Goal: Information Seeking & Learning: Compare options

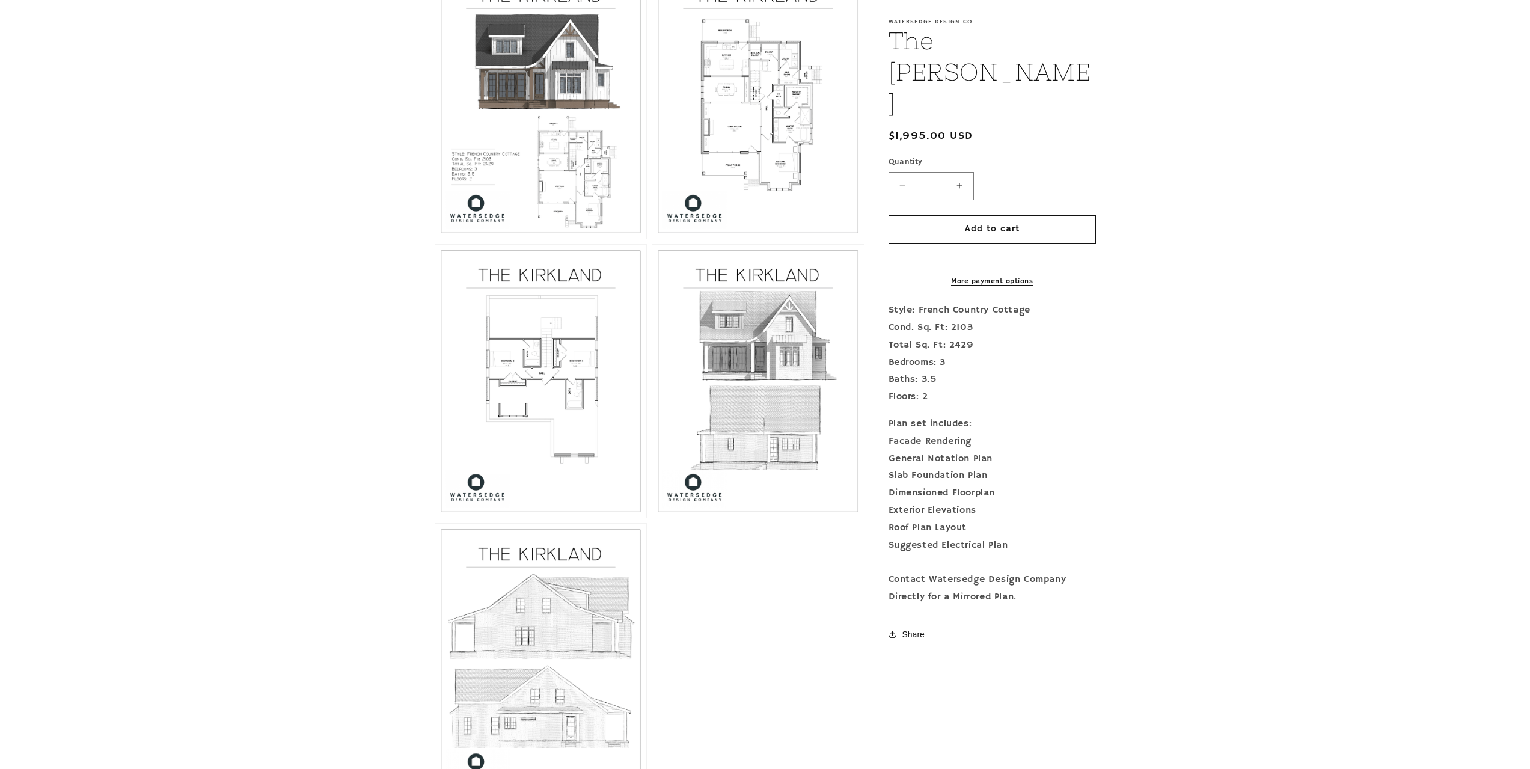
scroll to position [721, 0]
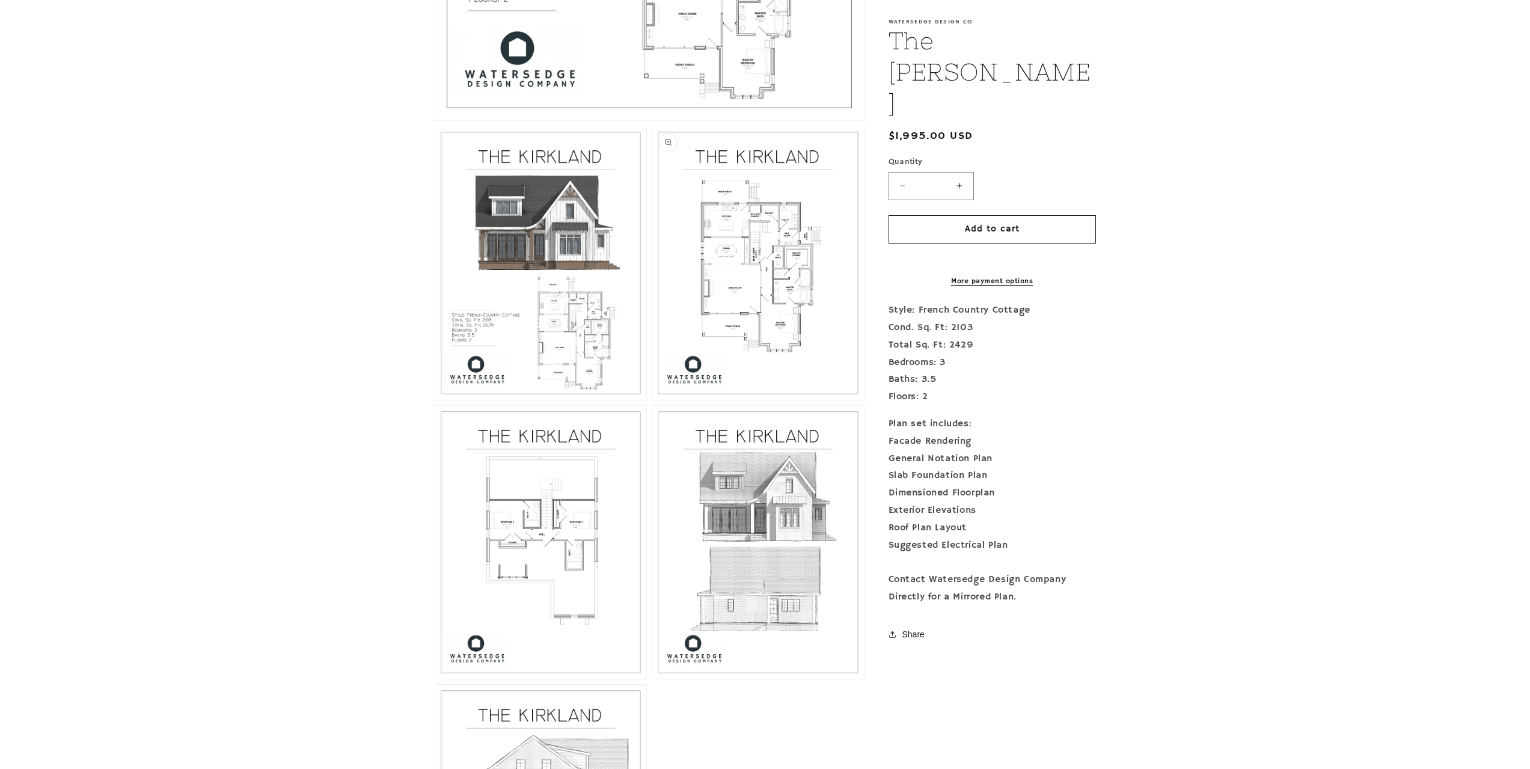
click at [652, 400] on button "Open media 3 in modal" at bounding box center [652, 400] width 0 height 0
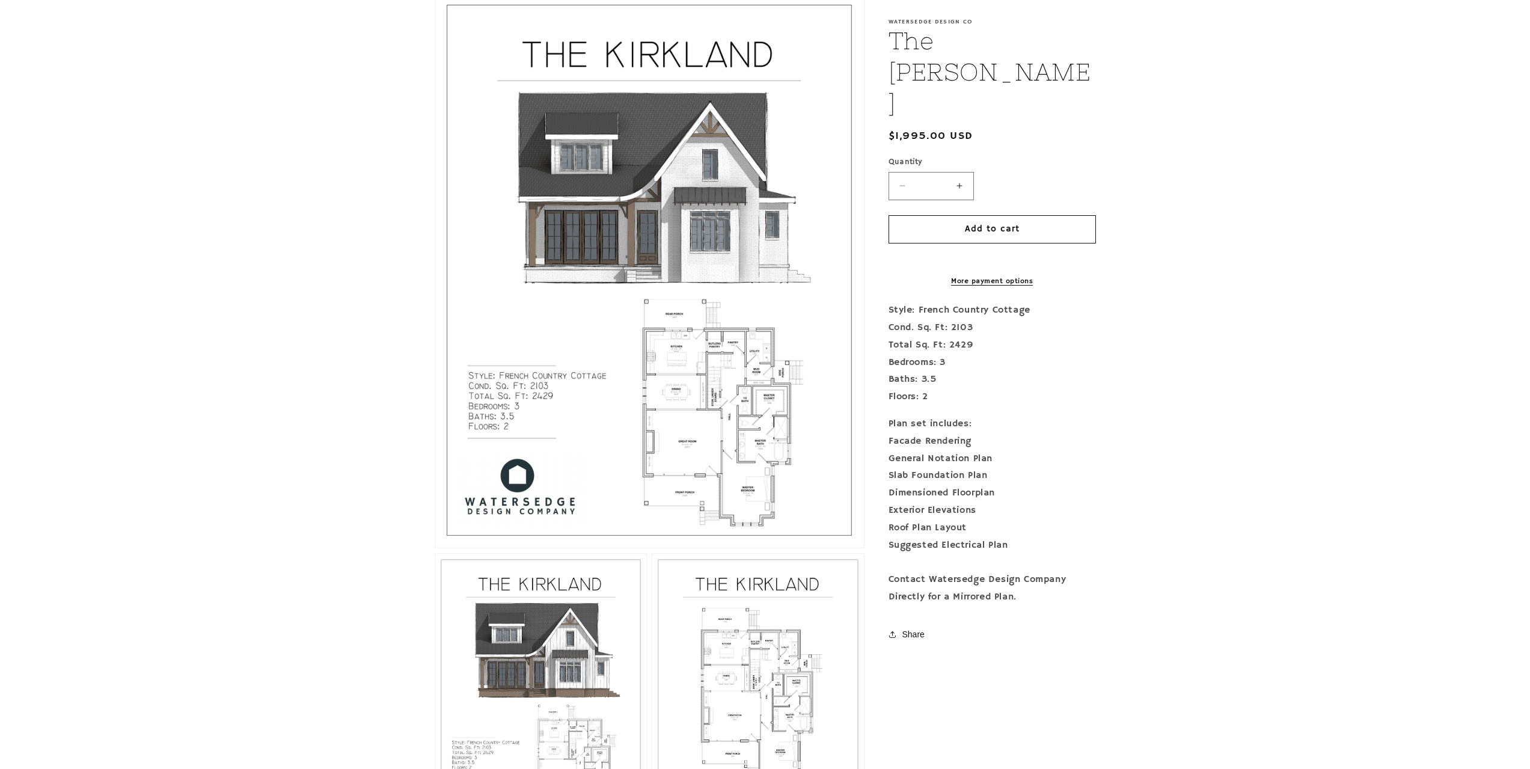
scroll to position [301, 0]
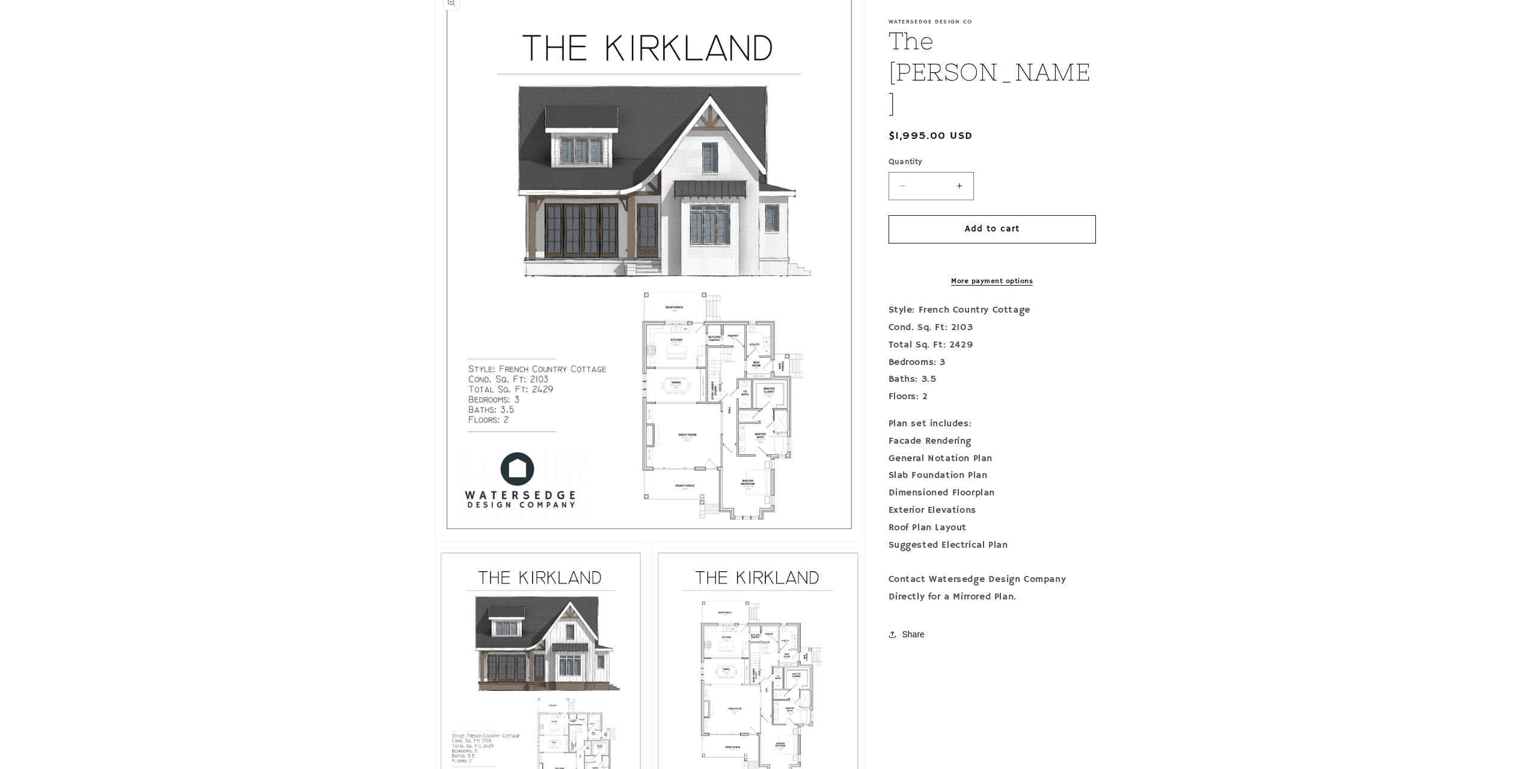
click at [435, 541] on button "Open media 1 in modal" at bounding box center [435, 541] width 0 height 0
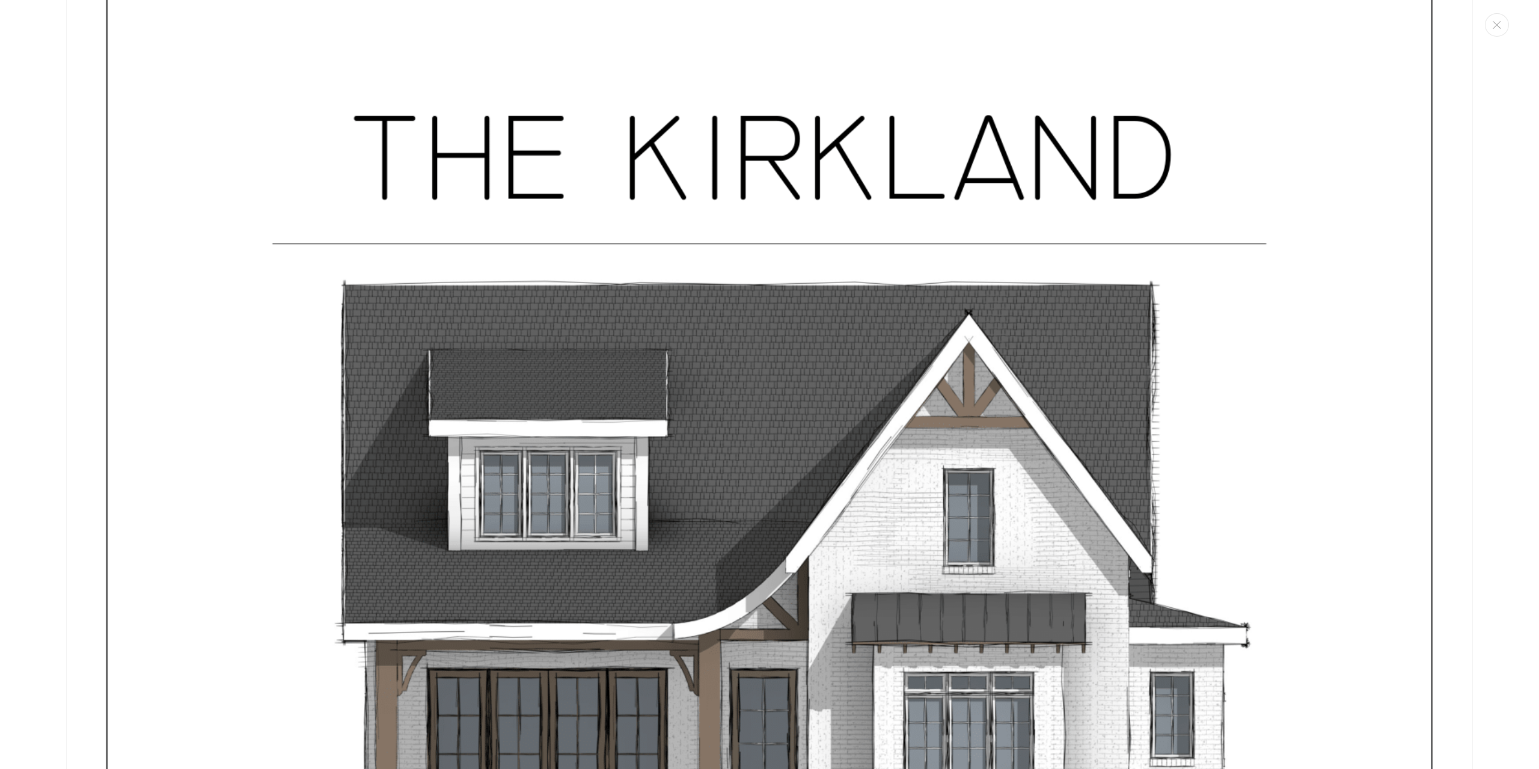
scroll to position [132, 0]
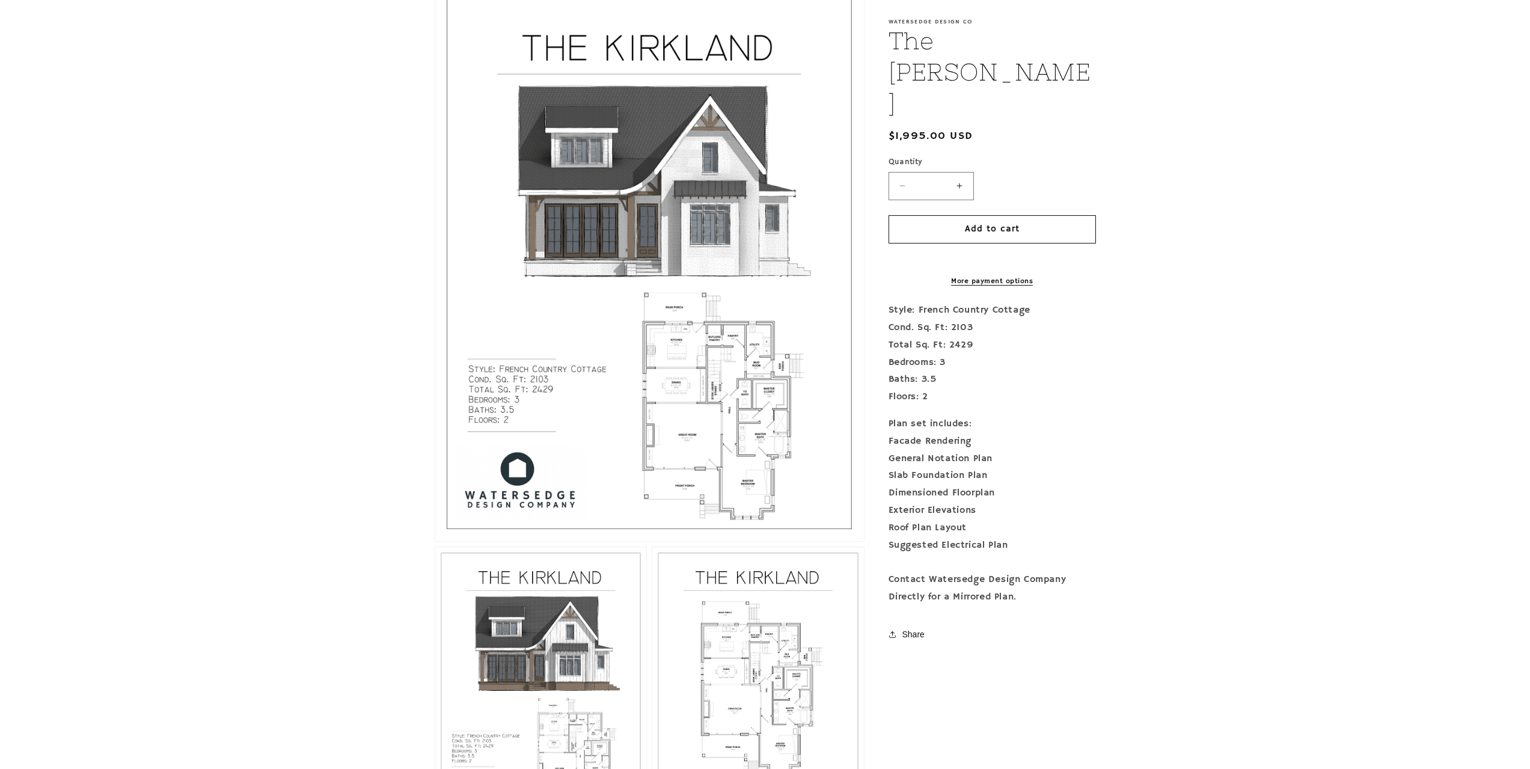
drag, startPoint x: 796, startPoint y: 197, endPoint x: 1200, endPoint y: 146, distance: 407.2
click at [1200, 146] on section "Skip to product information Open media 1 in modal Open media 2 in modal Open me…" at bounding box center [765, 669] width 1530 height 1435
drag, startPoint x: 645, startPoint y: 387, endPoint x: 661, endPoint y: 319, distance: 69.7
click at [435, 541] on button "Open media 1 in modal" at bounding box center [435, 541] width 0 height 0
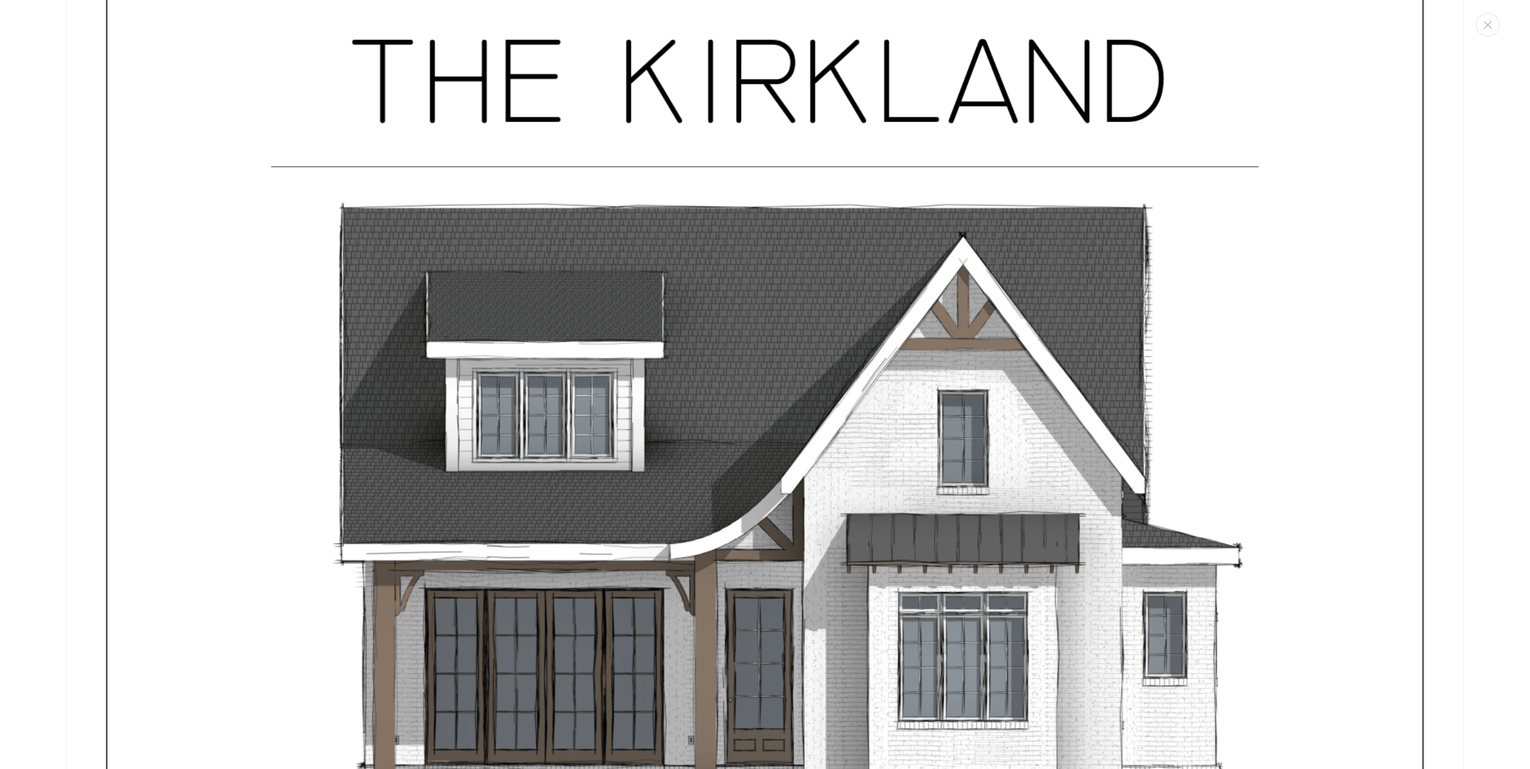
scroll to position [12, 0]
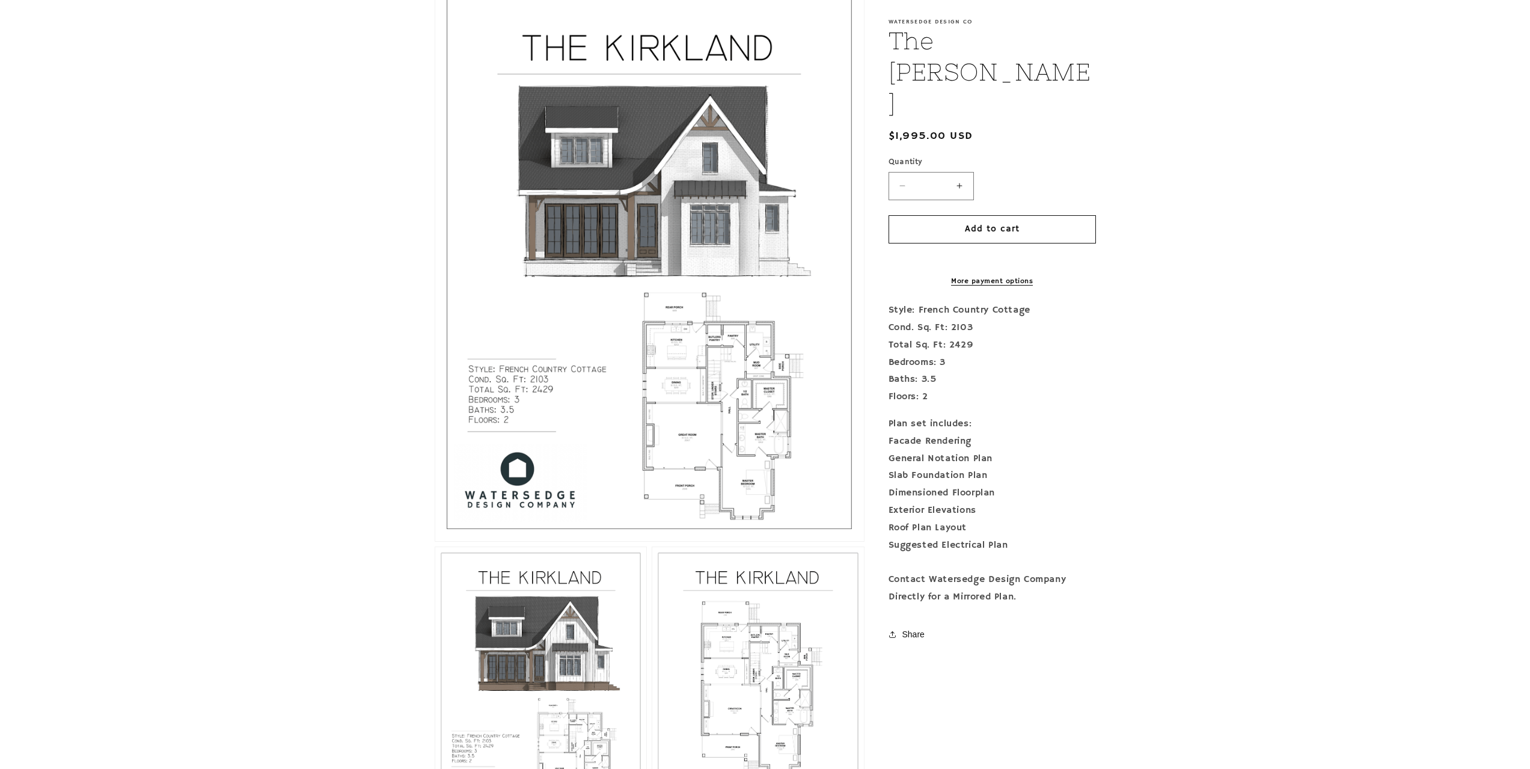
drag, startPoint x: 655, startPoint y: 284, endPoint x: 633, endPoint y: 237, distance: 52.4
click at [435, 541] on button "Open media 1 in modal" at bounding box center [435, 541] width 0 height 0
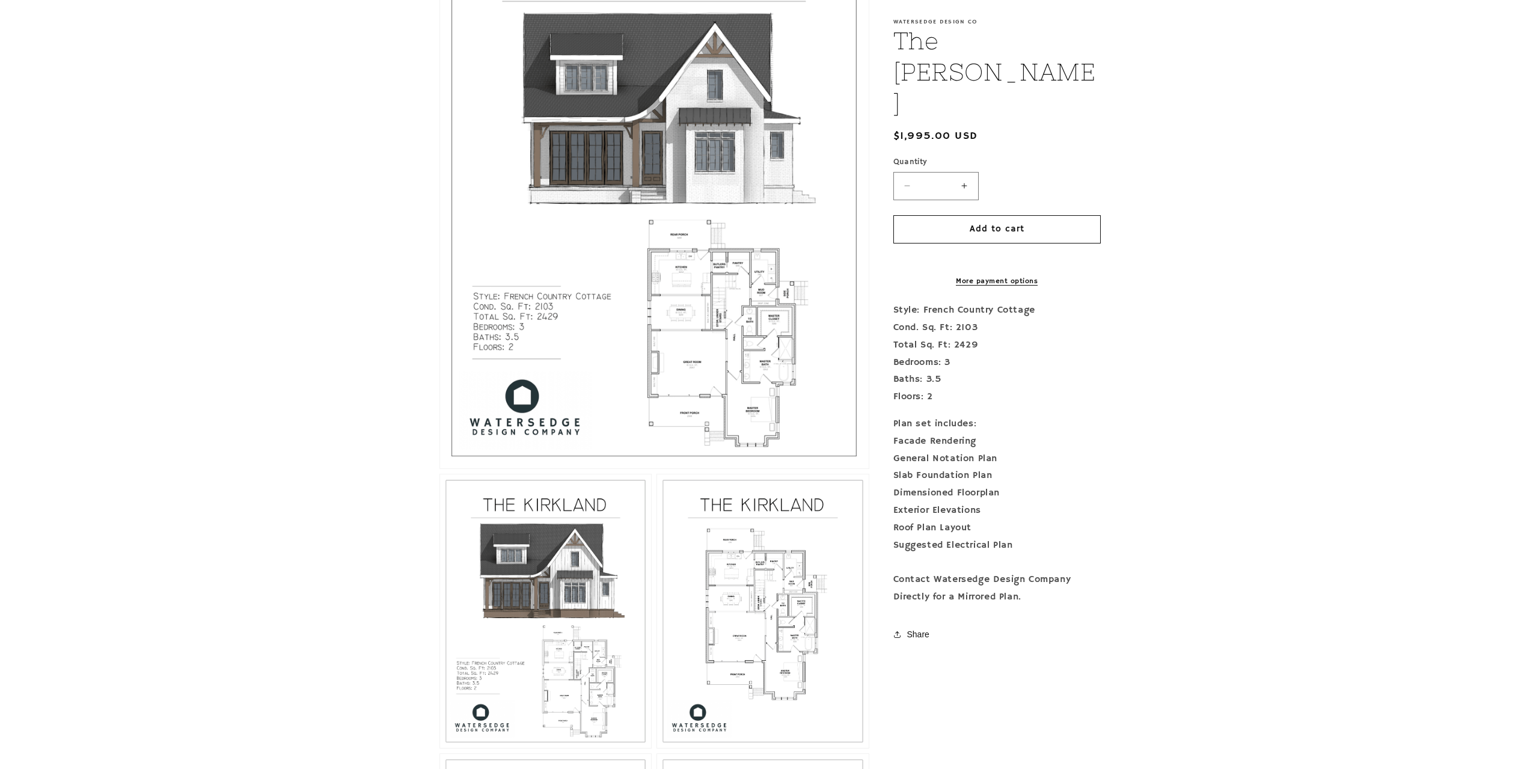
scroll to position [322, 0]
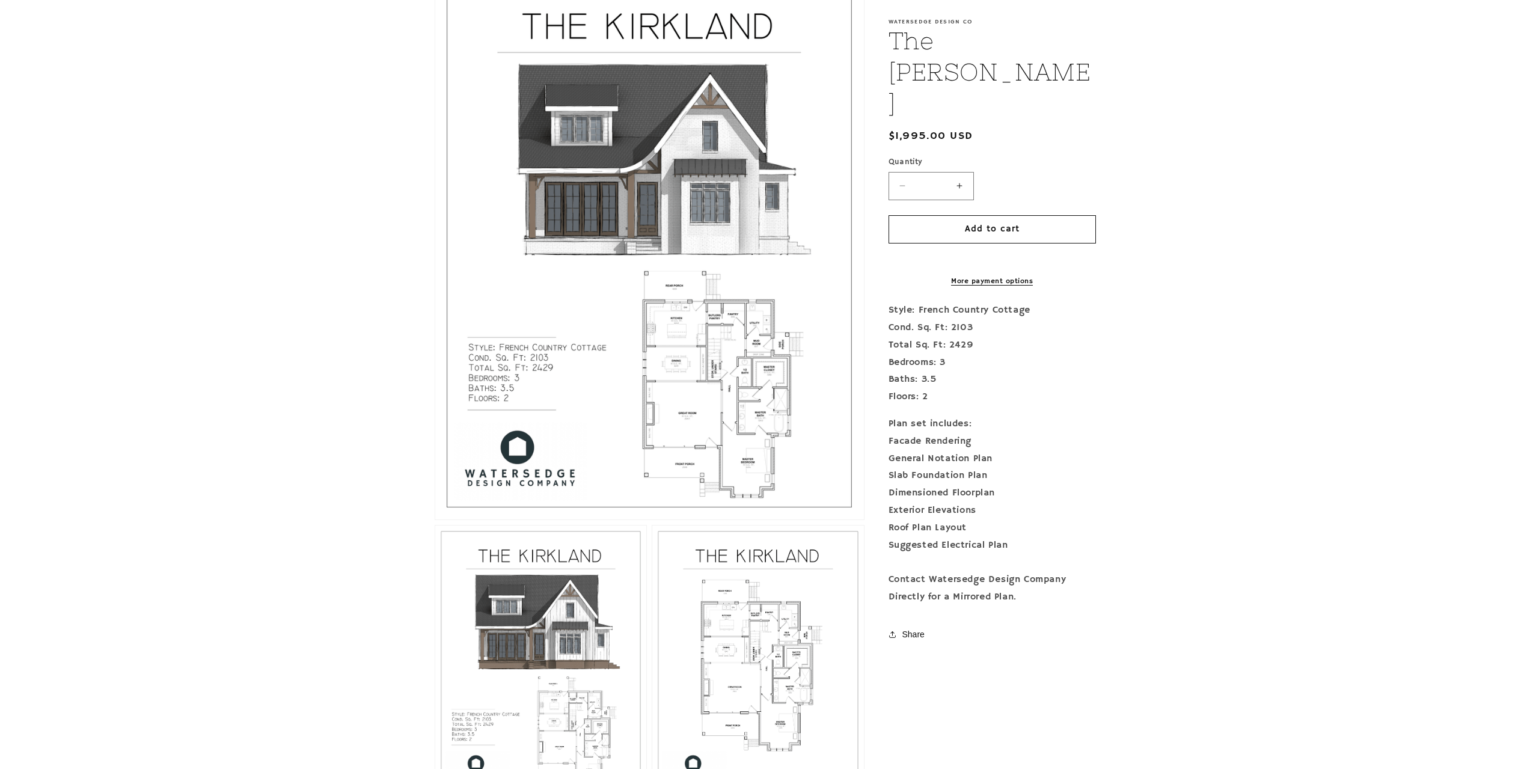
click at [435, 519] on button "Open media 1 in modal" at bounding box center [435, 519] width 0 height 0
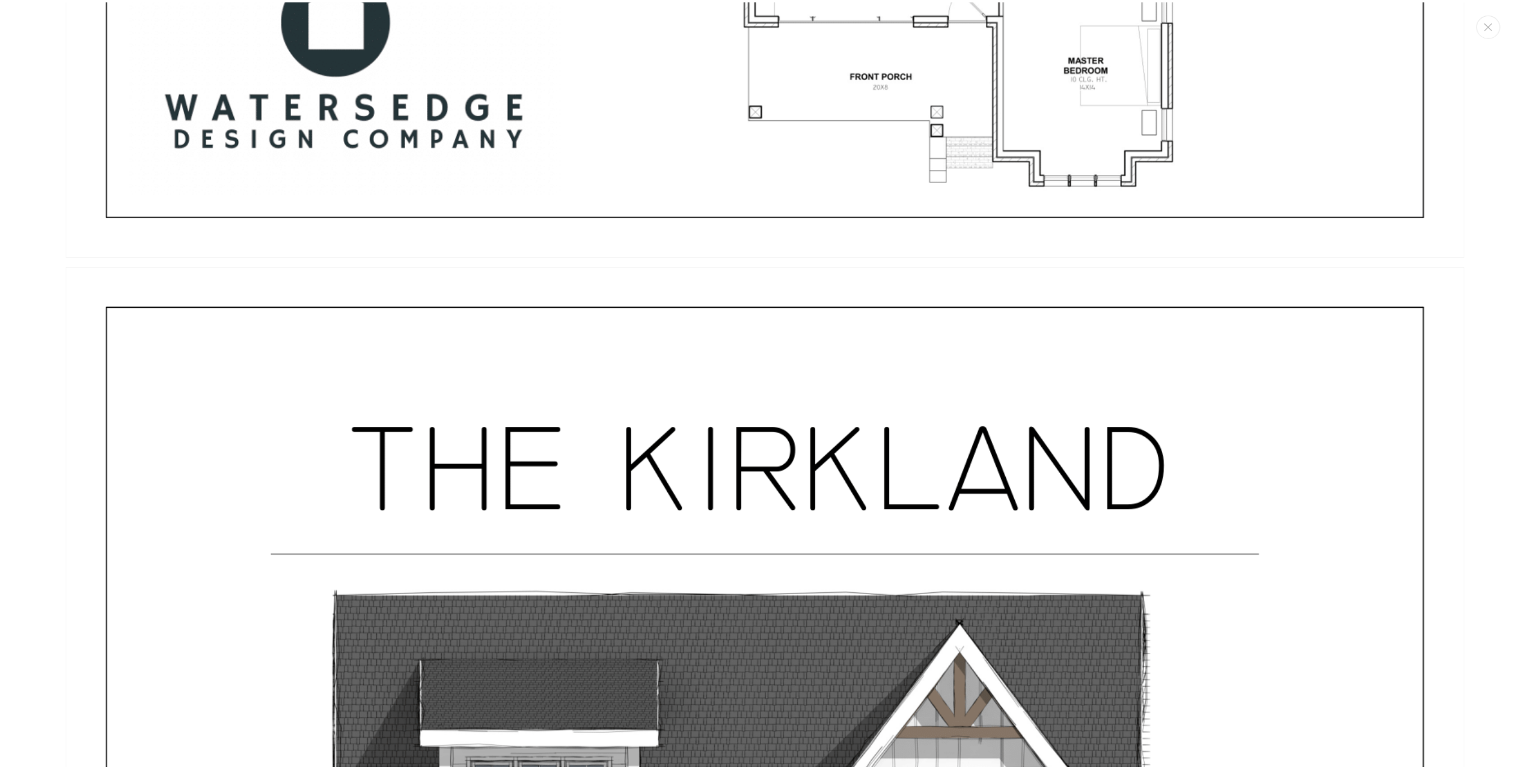
scroll to position [87, 0]
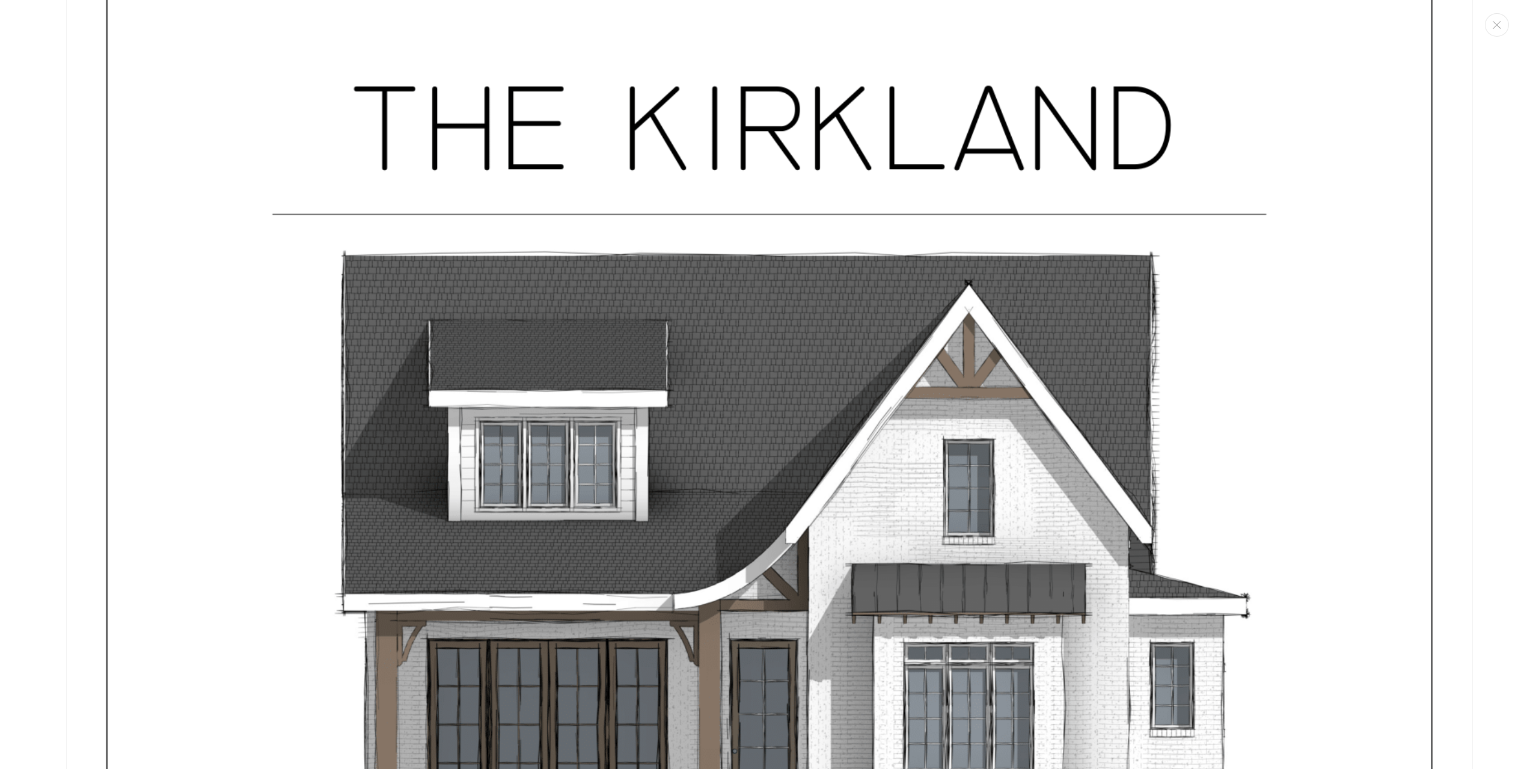
drag, startPoint x: 64, startPoint y: 0, endPoint x: 133, endPoint y: 63, distance: 93.2
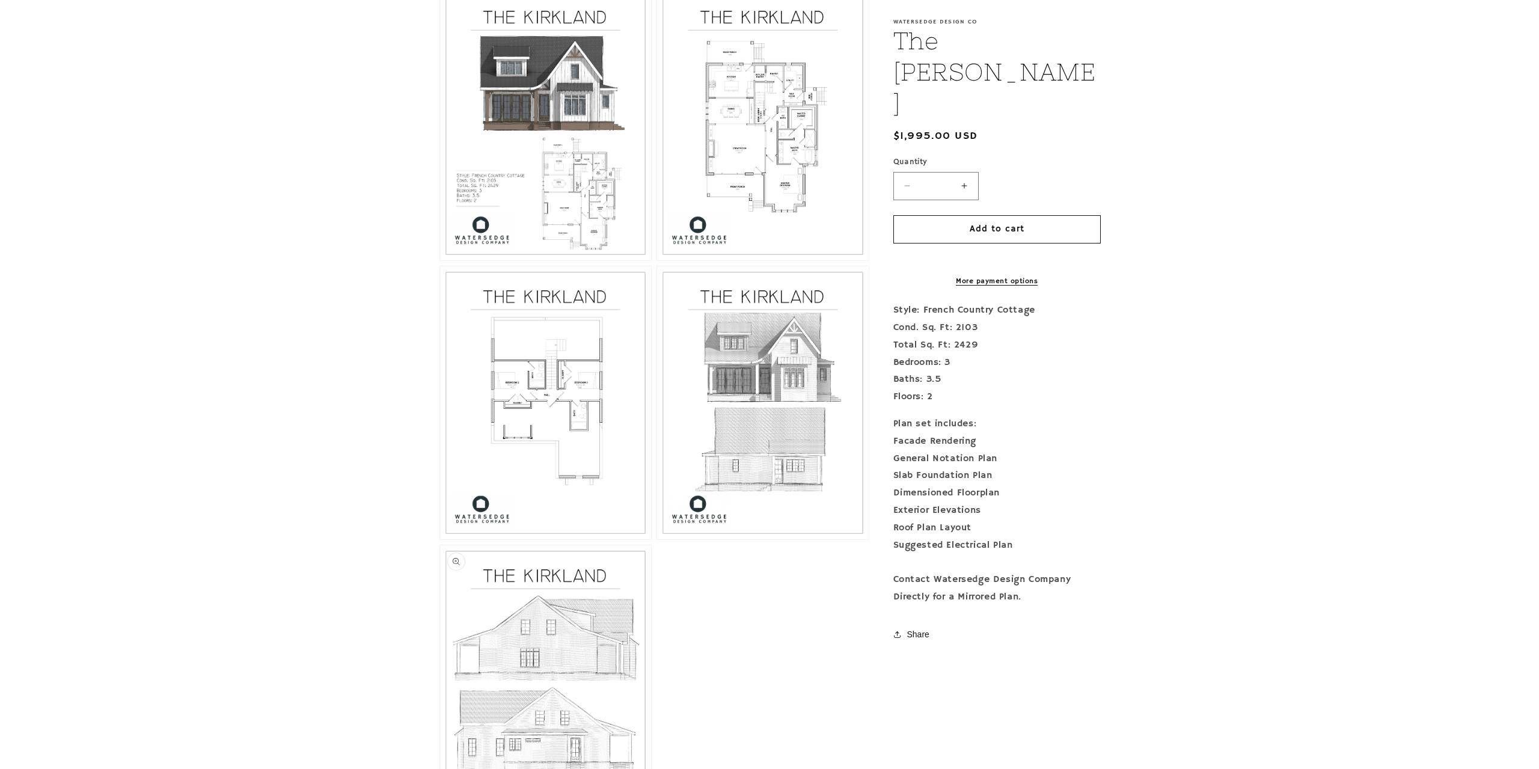
scroll to position [683, 0]
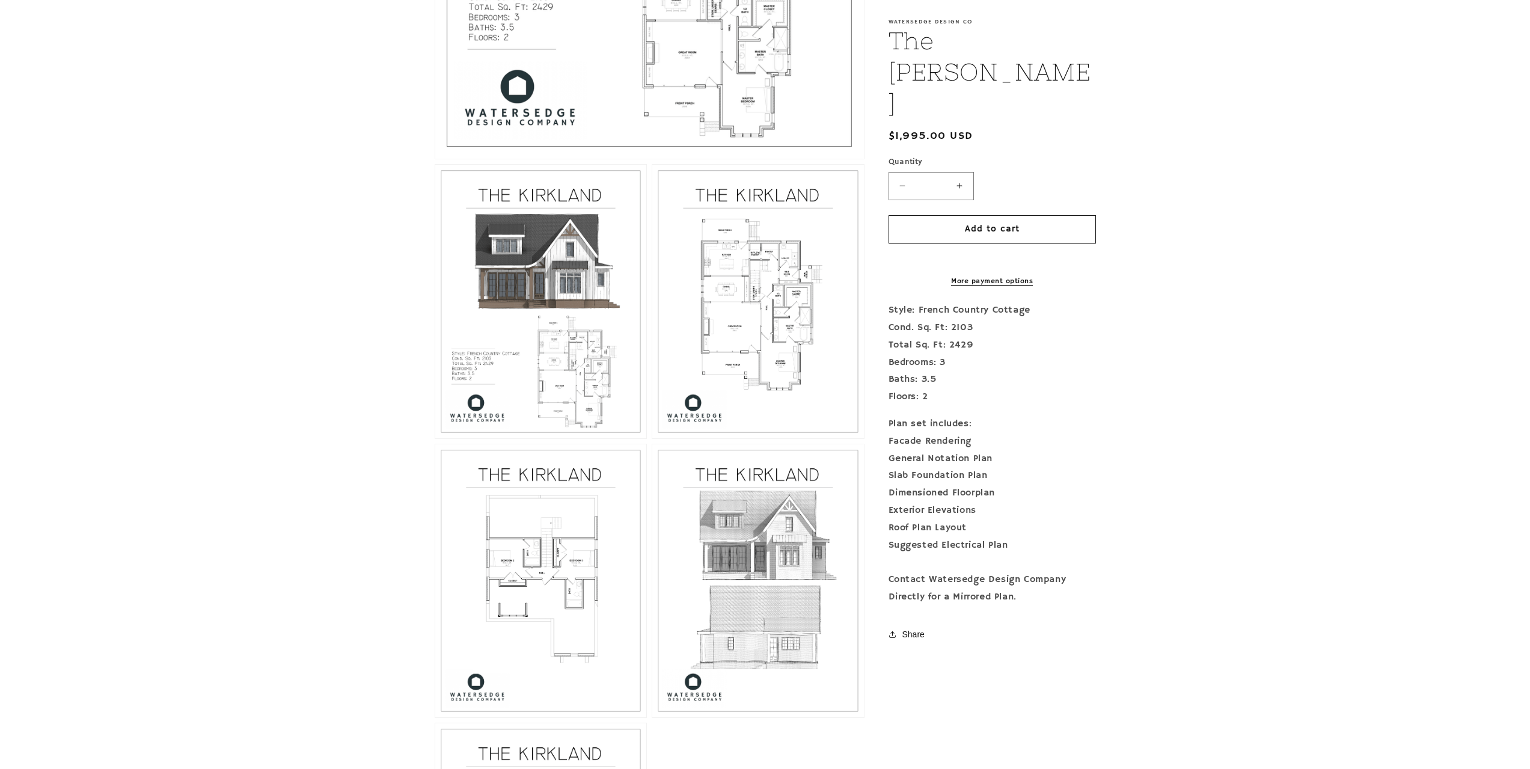
click at [652, 438] on button "Open media 3 in modal" at bounding box center [652, 438] width 0 height 0
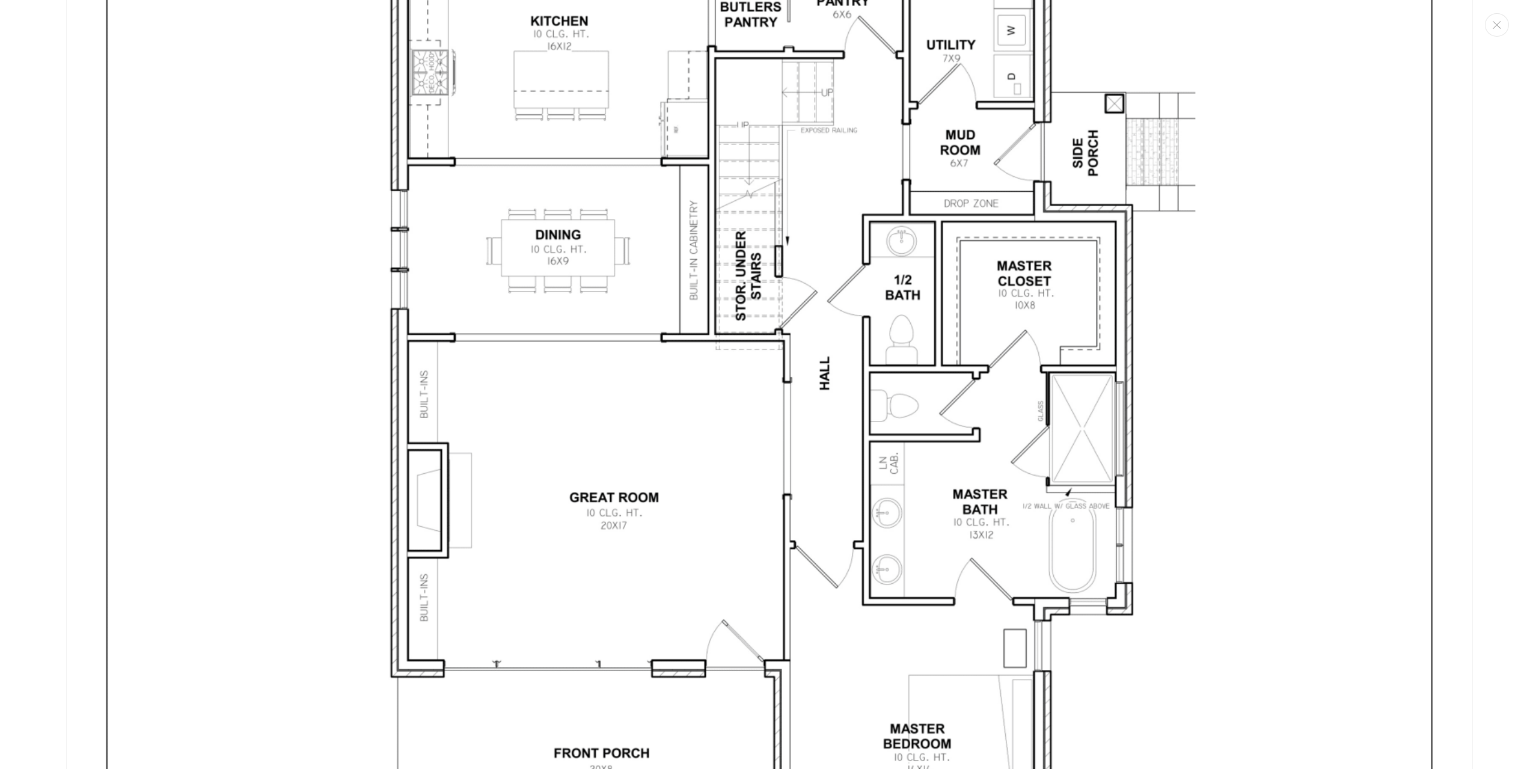
click at [287, 96] on img "Media gallery" at bounding box center [769, 332] width 1407 height 1820
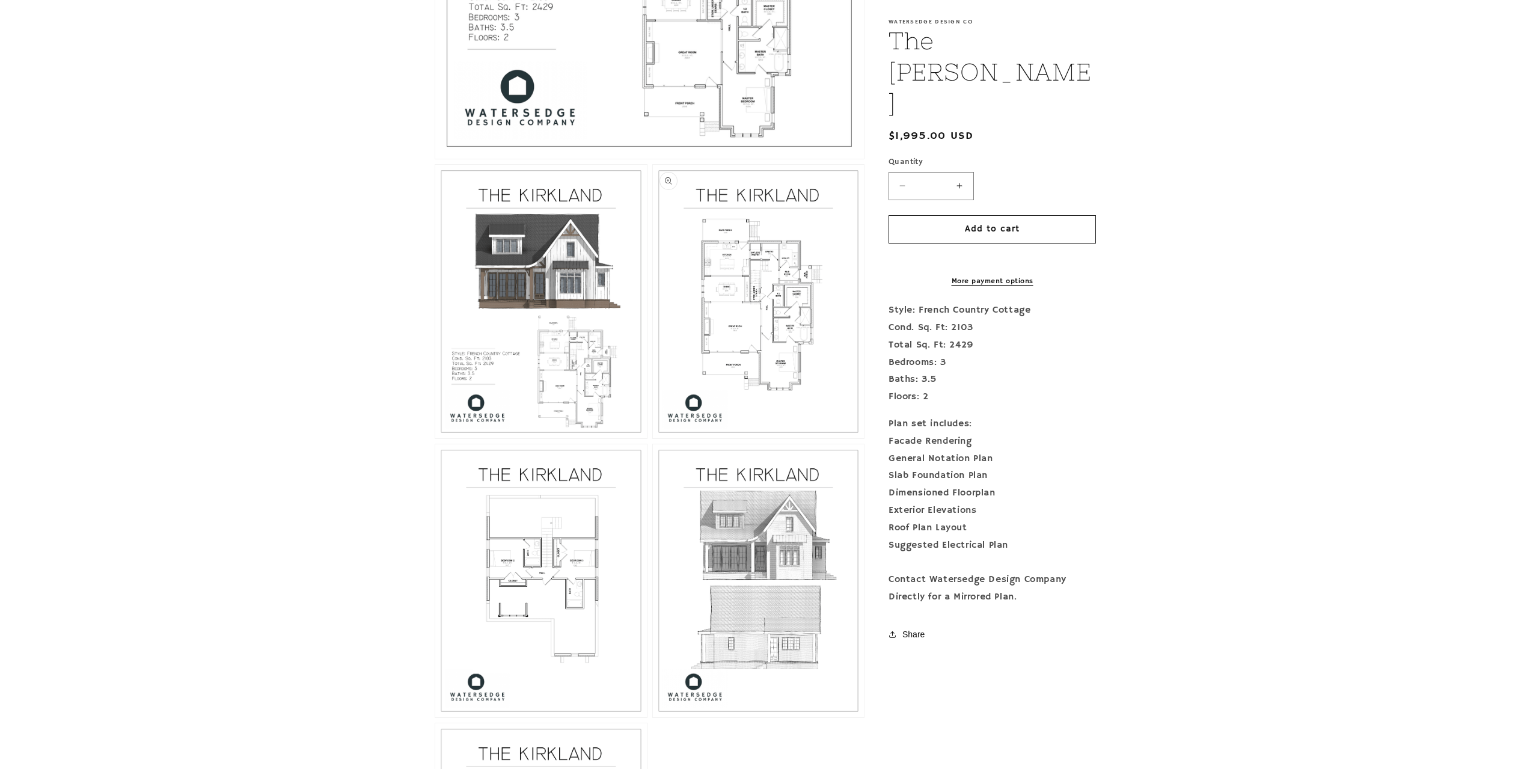
click at [652, 438] on button "Open media 3 in modal" at bounding box center [652, 438] width 0 height 0
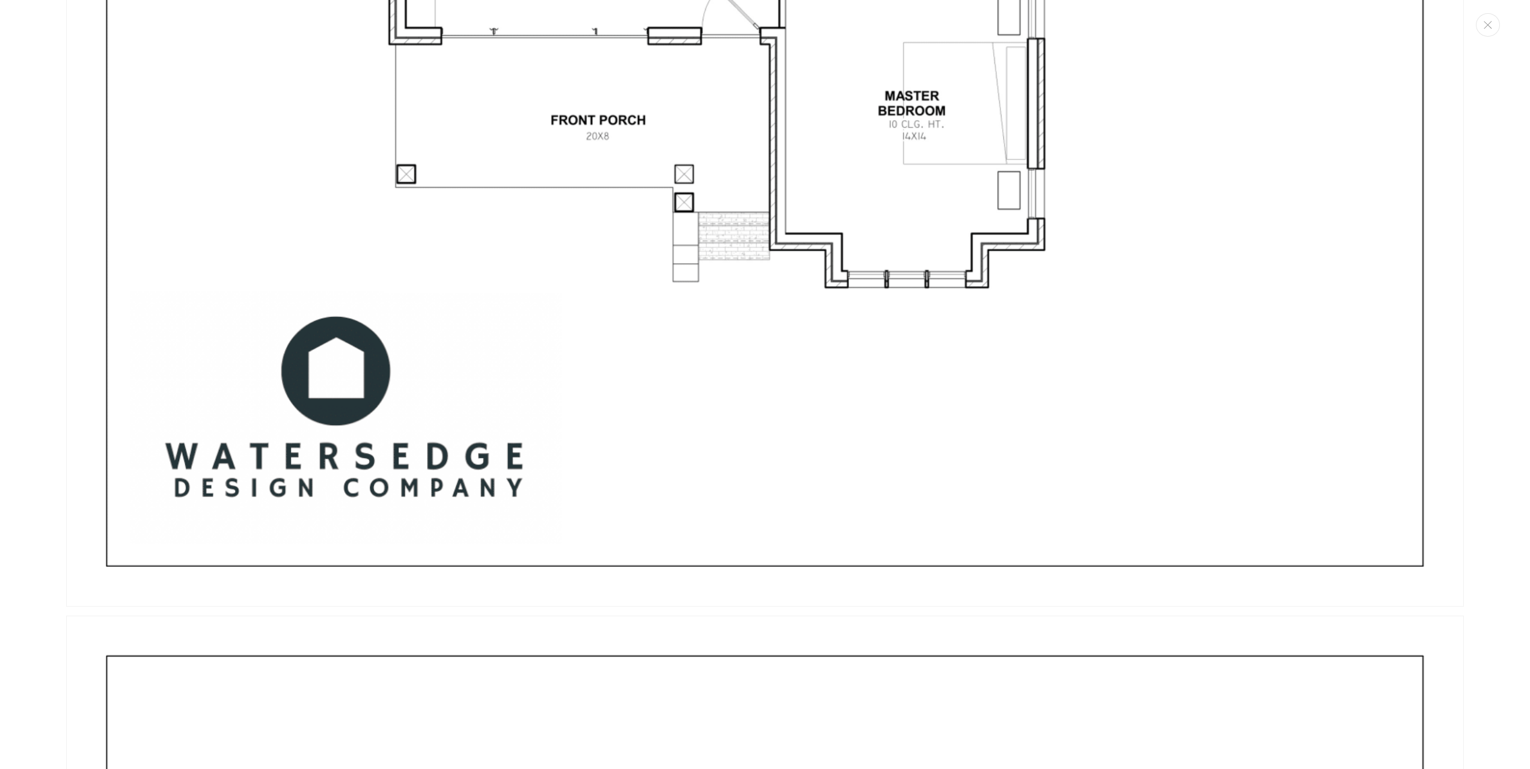
scroll to position [4826, 0]
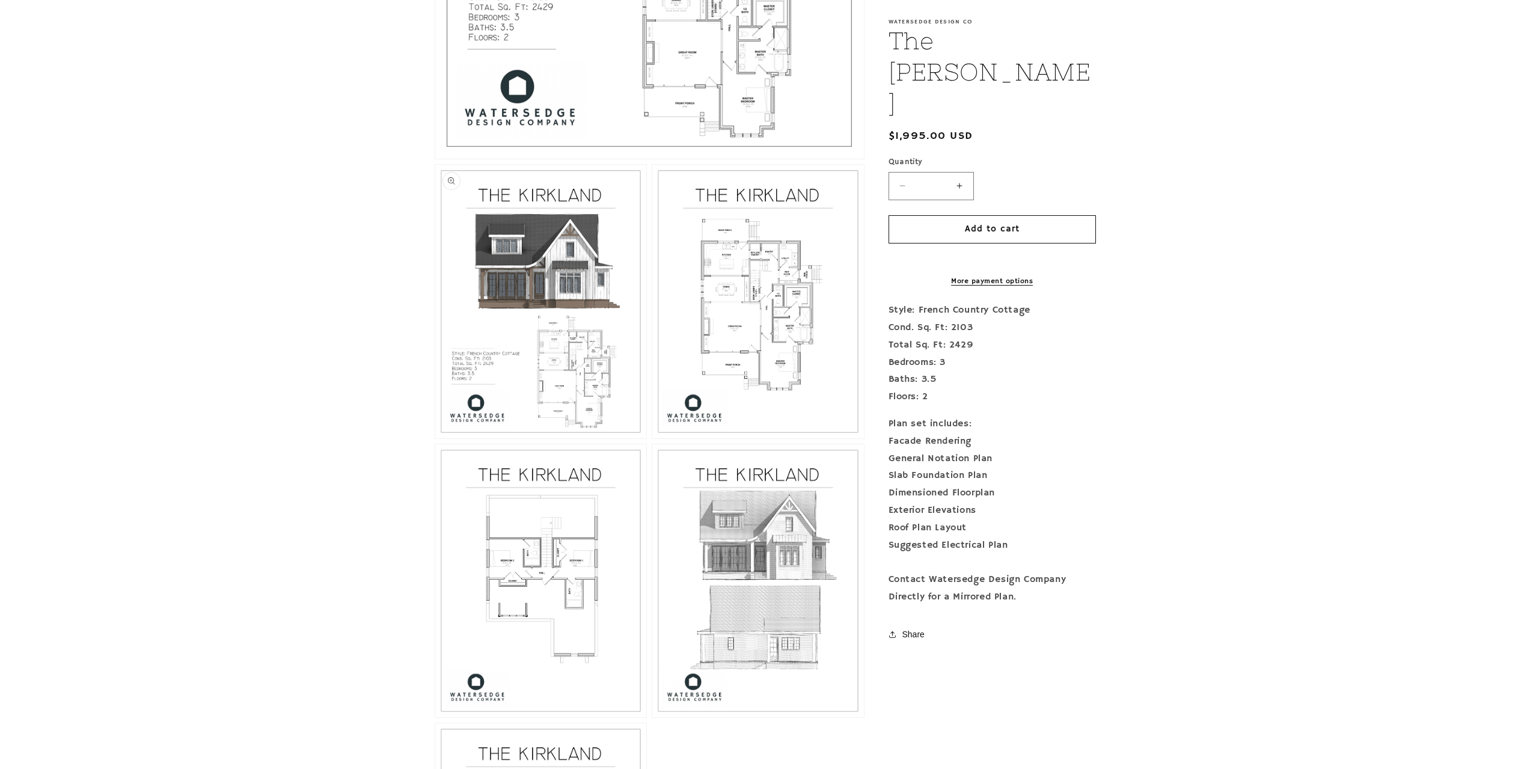
drag, startPoint x: 485, startPoint y: 435, endPoint x: 577, endPoint y: 392, distance: 101.7
drag, startPoint x: 577, startPoint y: 392, endPoint x: 1110, endPoint y: 436, distance: 535.7
click at [1099, 435] on section "Skip to product information Open media 1 in modal Open media 2 in modal Open me…" at bounding box center [765, 287] width 721 height 1435
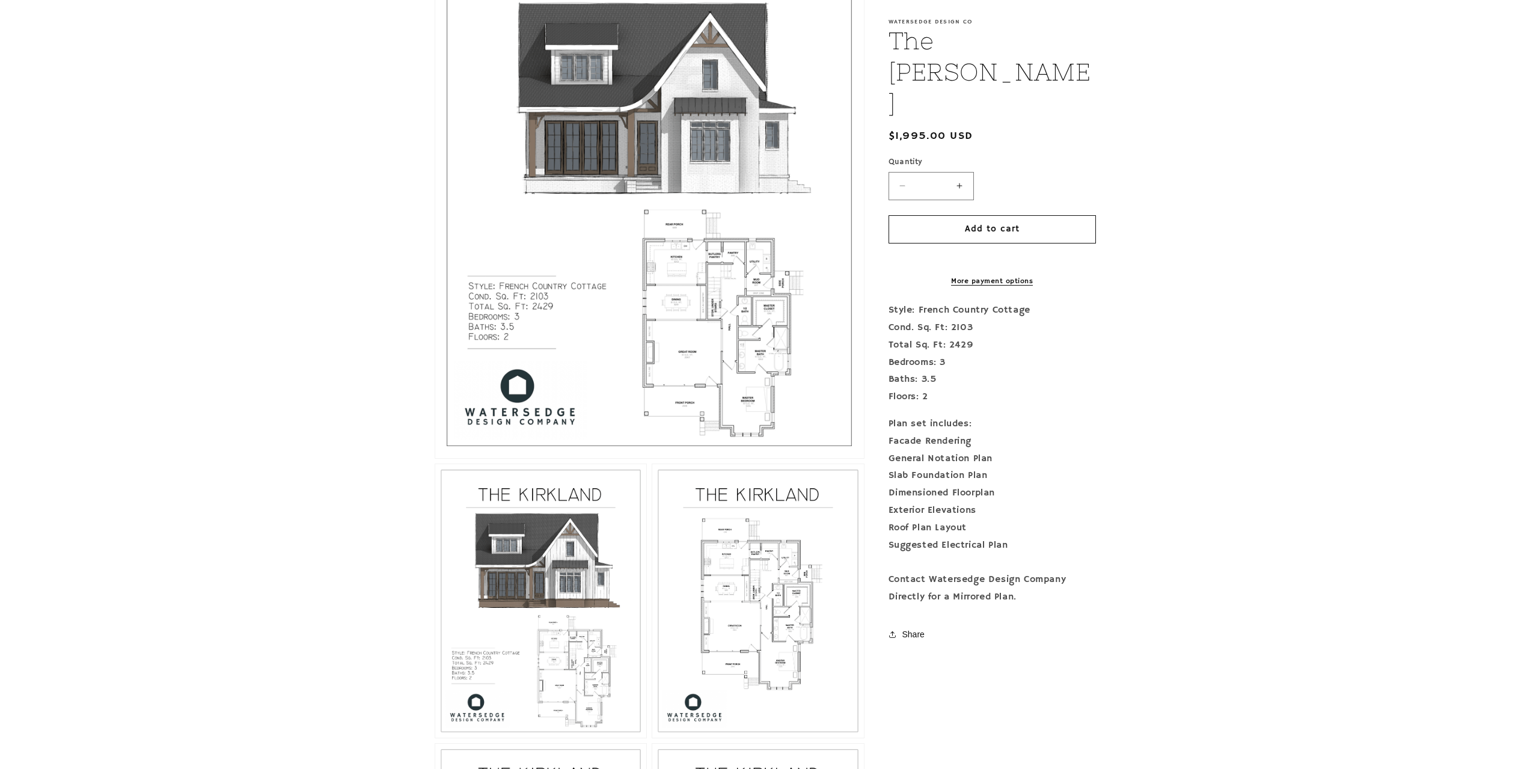
scroll to position [382, 0]
click at [435, 459] on button "Open media 1 in modal" at bounding box center [435, 459] width 0 height 0
drag, startPoint x: 730, startPoint y: 325, endPoint x: 666, endPoint y: 179, distance: 159.1
click at [435, 459] on button "Open media 1 in modal" at bounding box center [435, 459] width 0 height 0
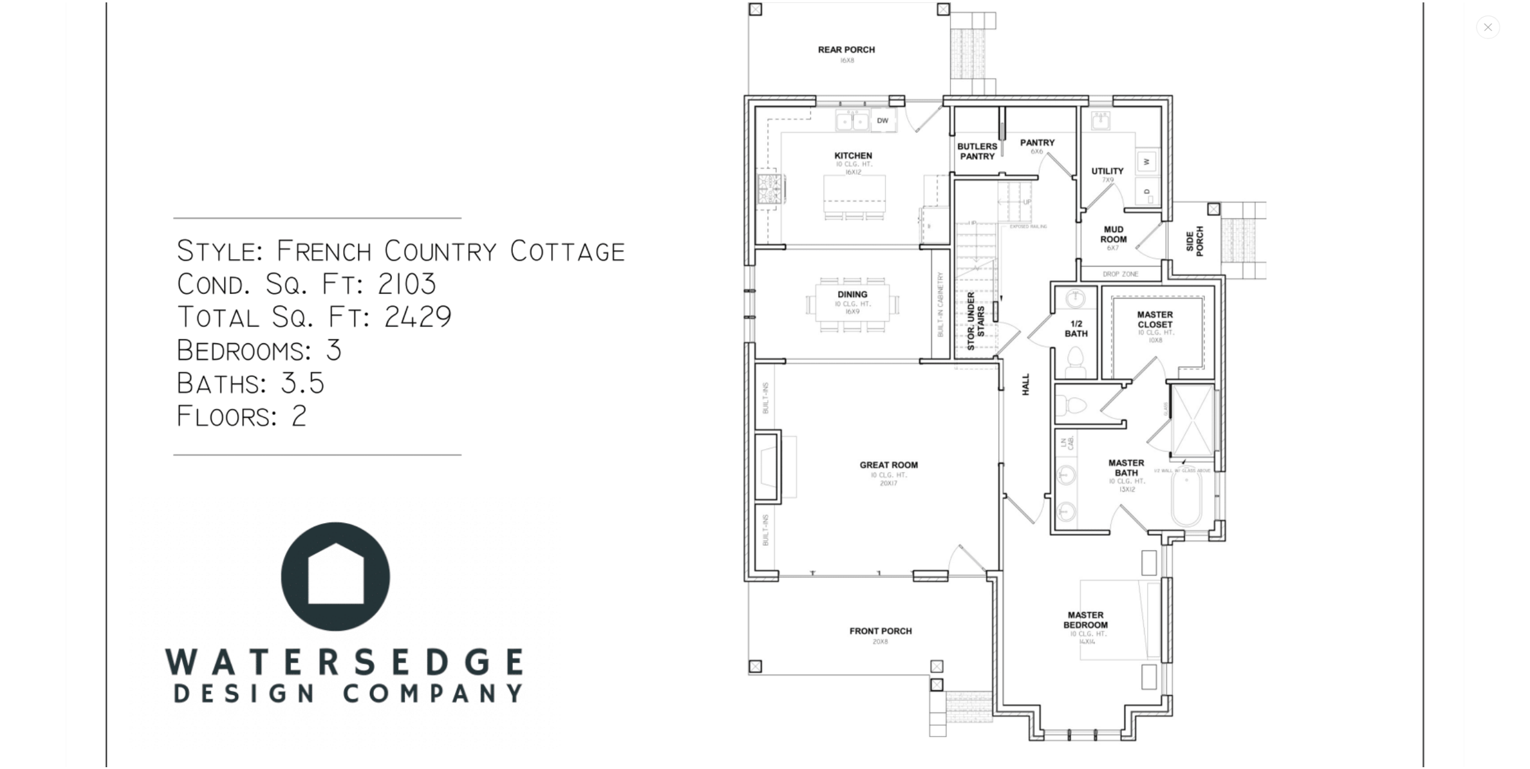
scroll to position [991, 0]
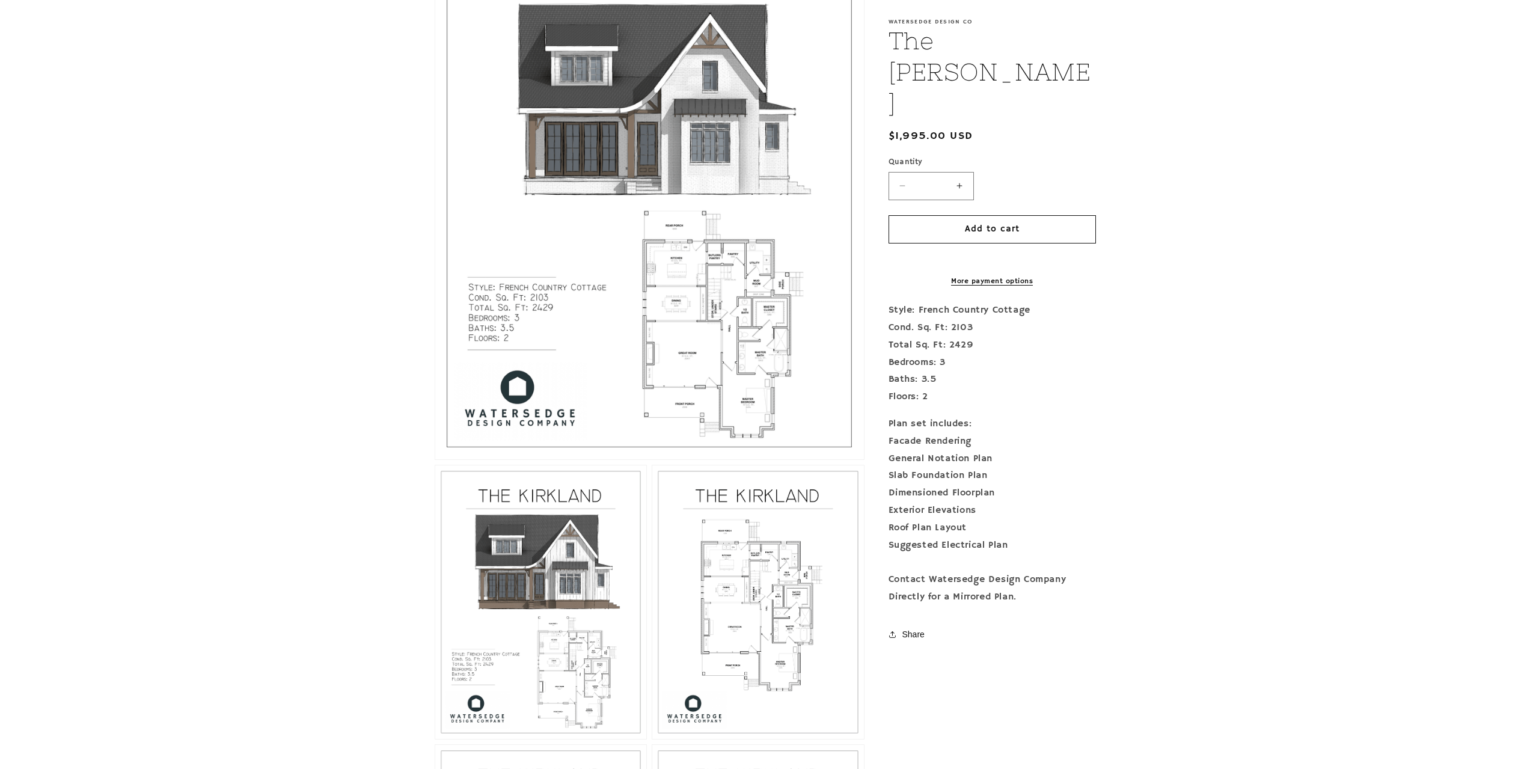
click at [435, 459] on button "Open media 1 in modal" at bounding box center [435, 459] width 0 height 0
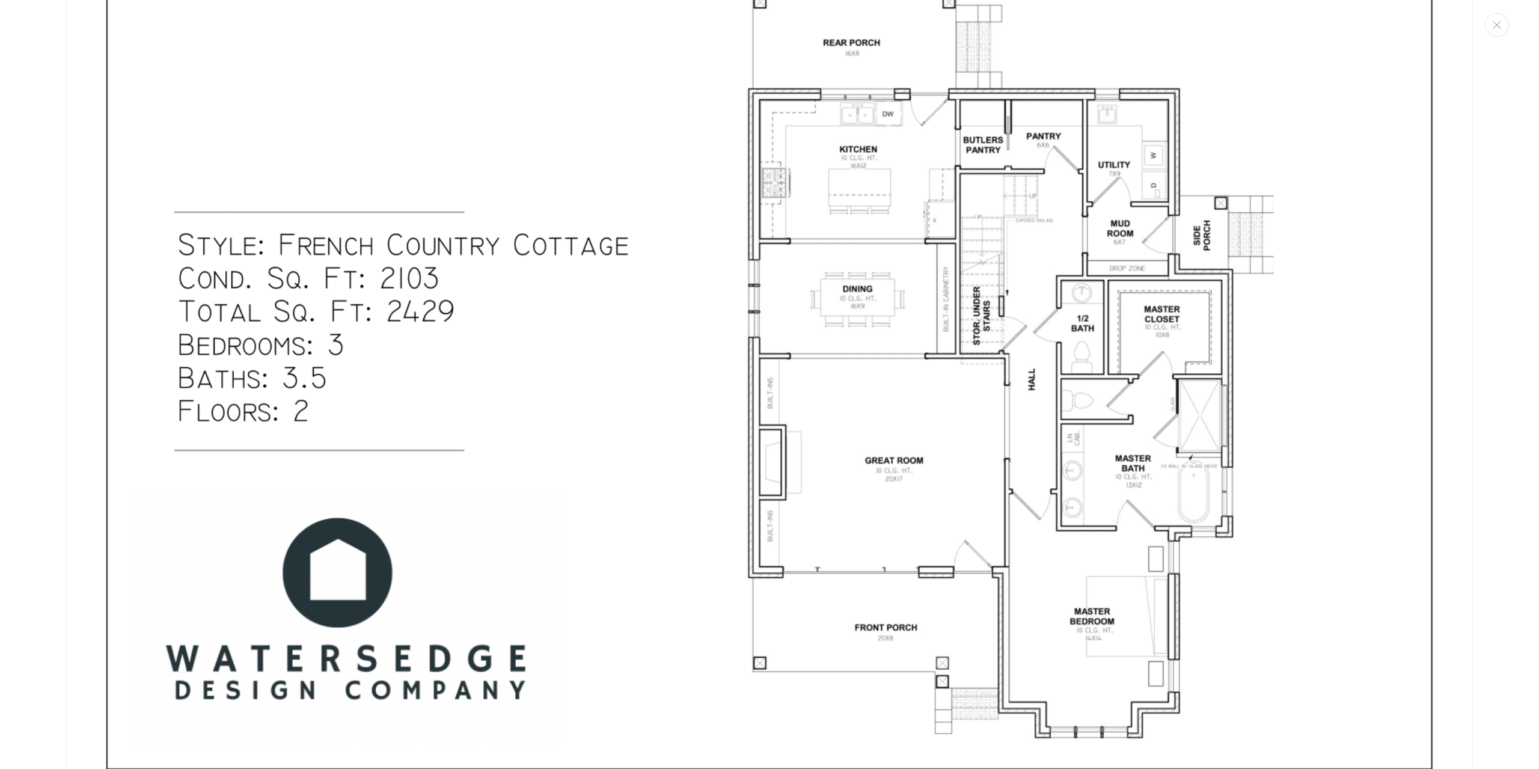
scroll to position [1005, 0]
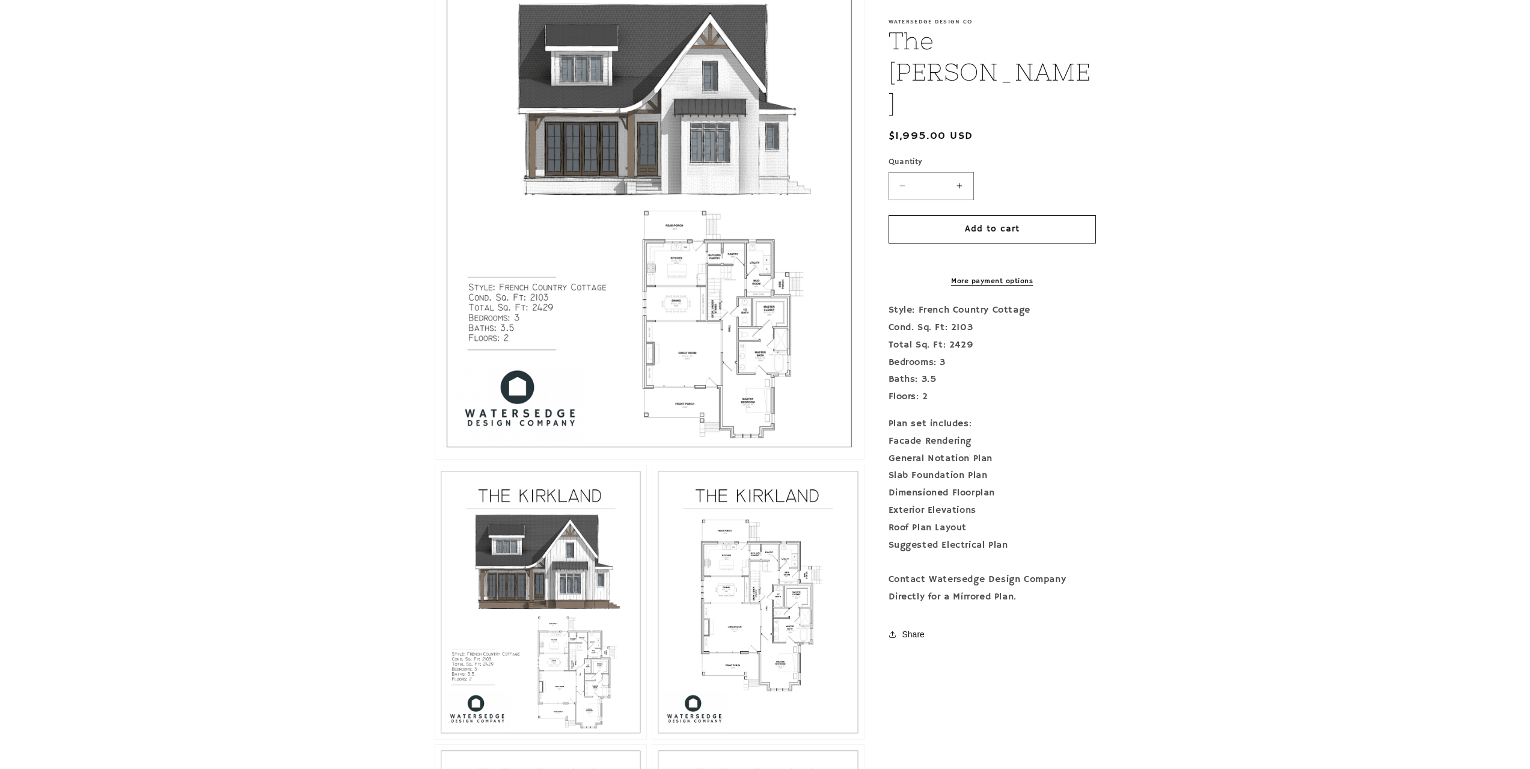
click at [435, 459] on button "Open media 1 in modal" at bounding box center [435, 459] width 0 height 0
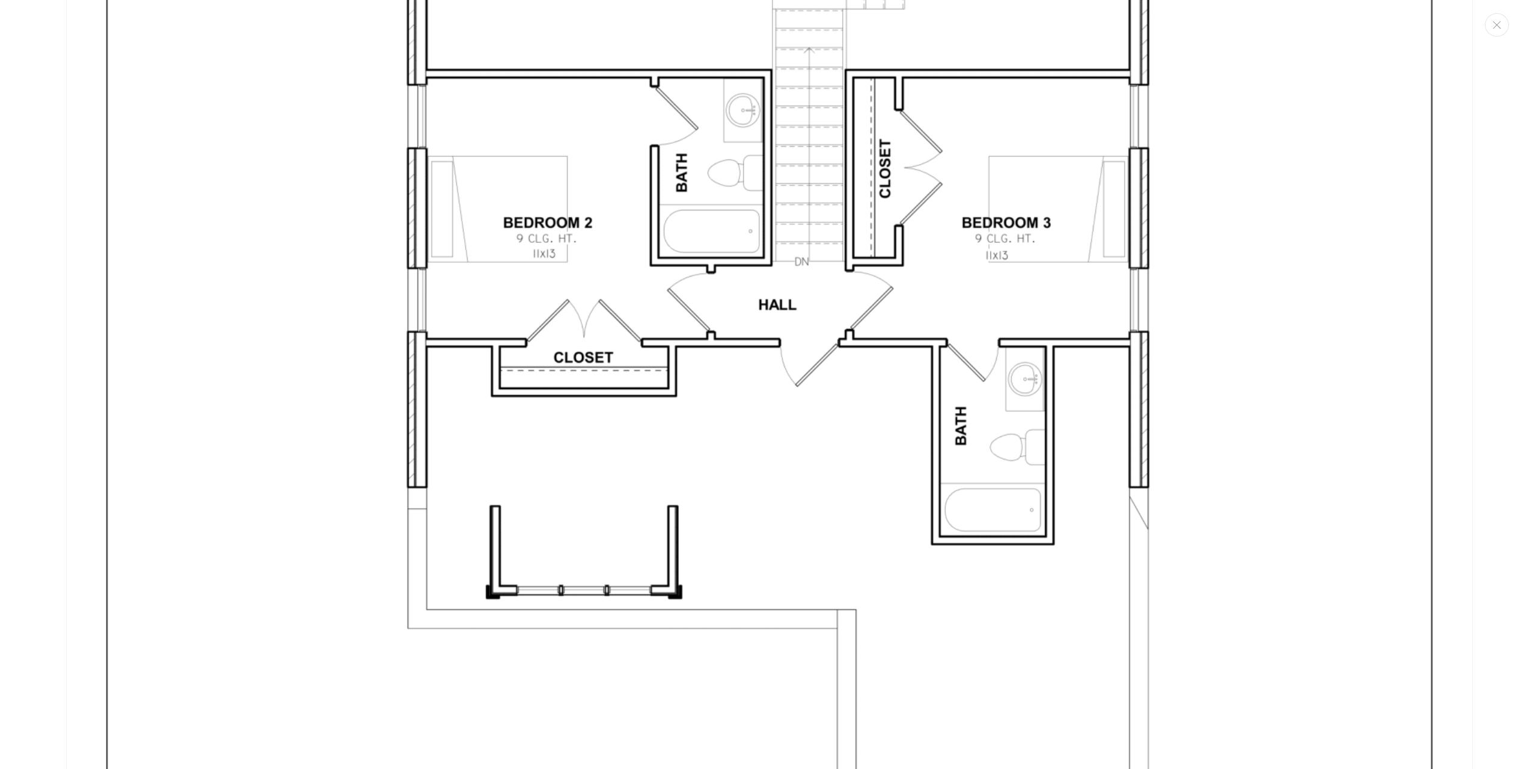
scroll to position [6024, 0]
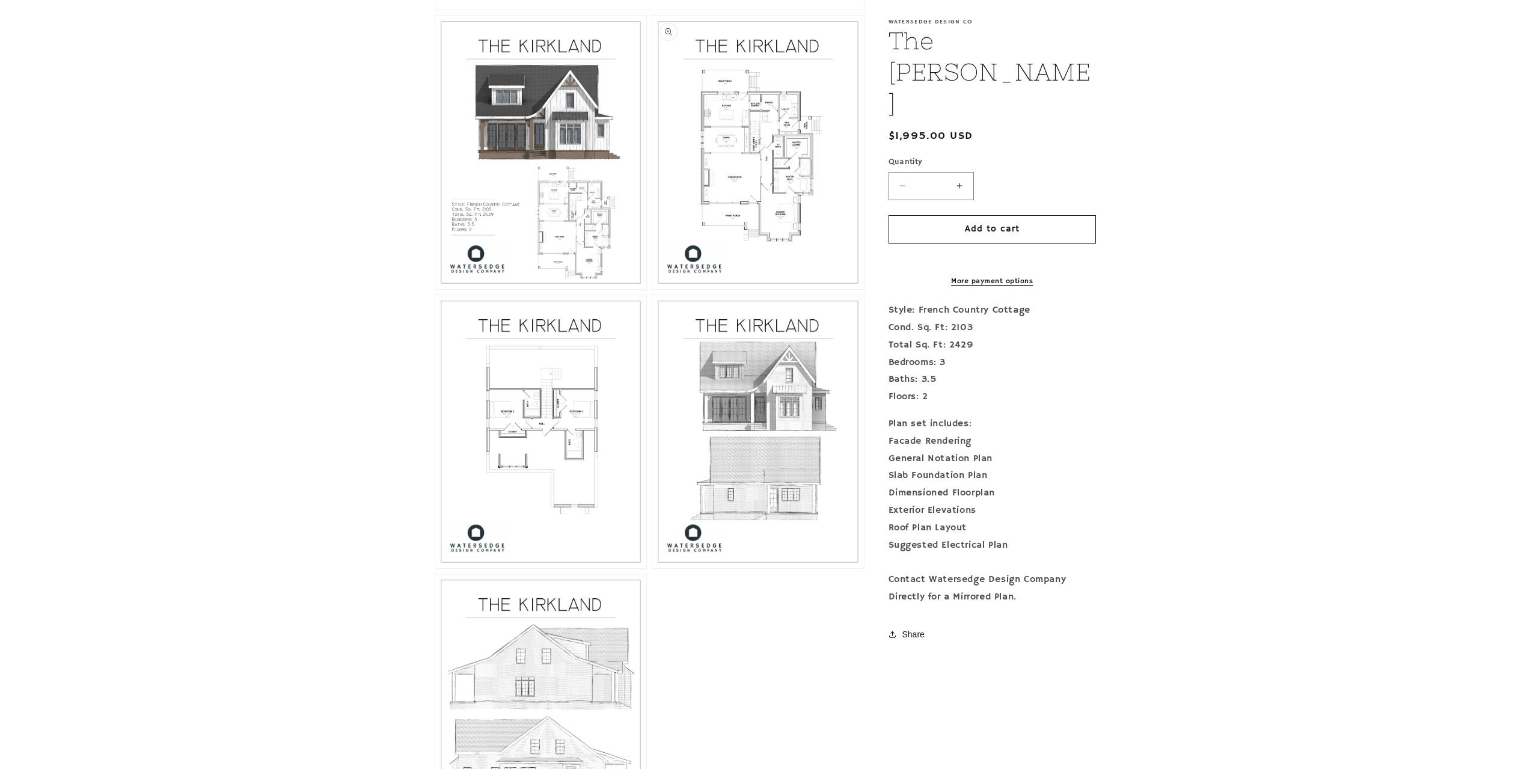
scroll to position [743, 0]
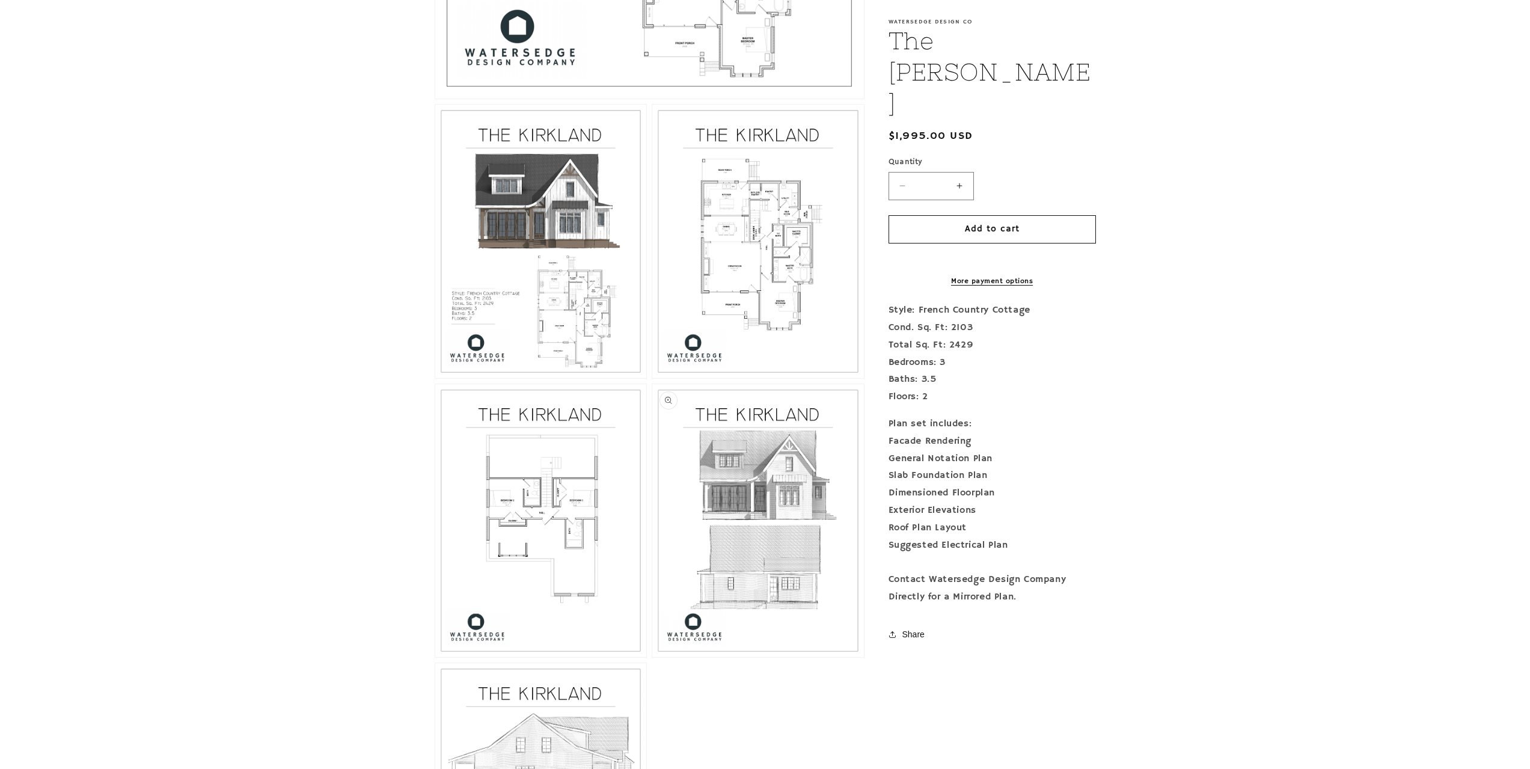
click at [652, 657] on button "Open media 5 in modal" at bounding box center [652, 657] width 0 height 0
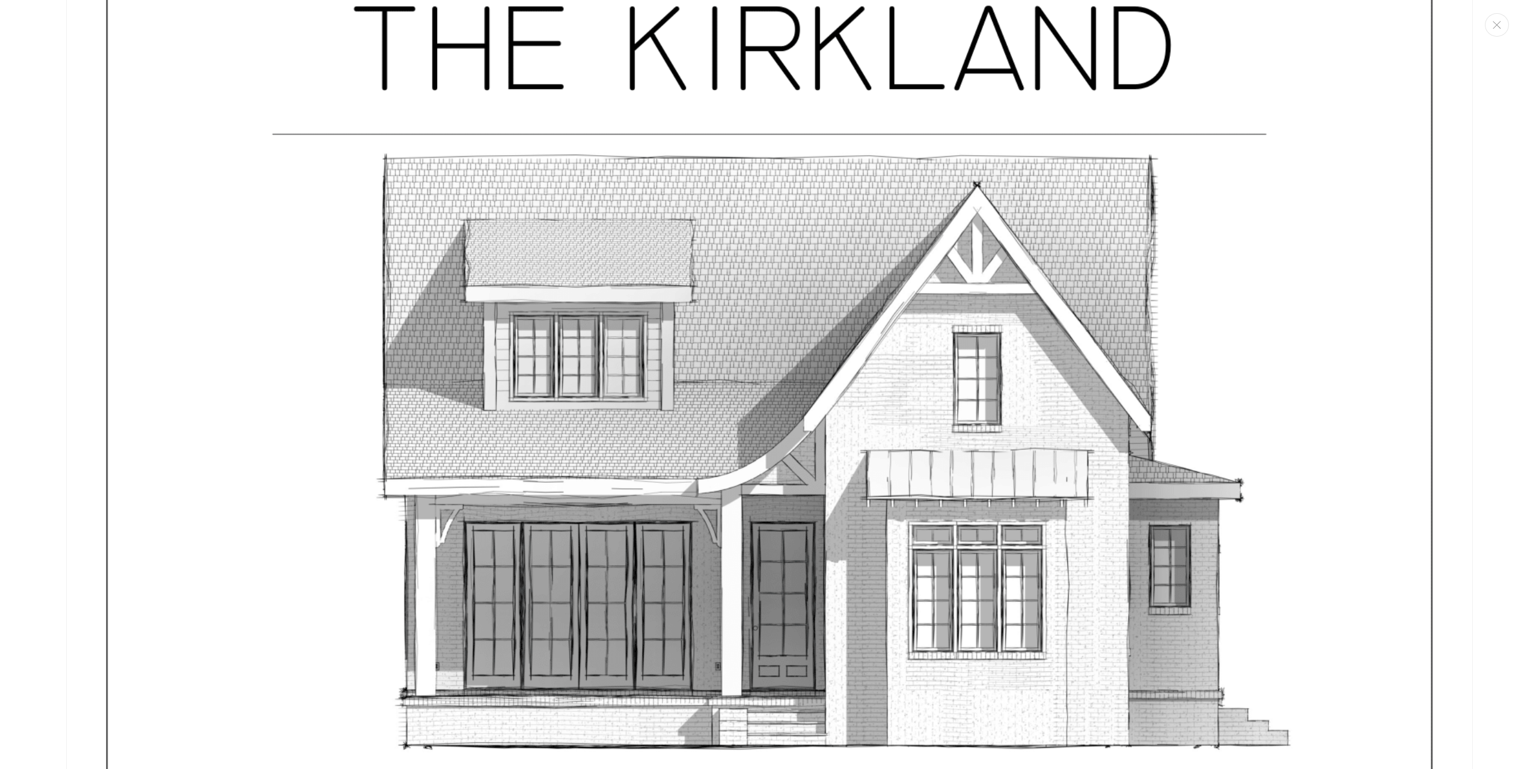
scroll to position [7463, 0]
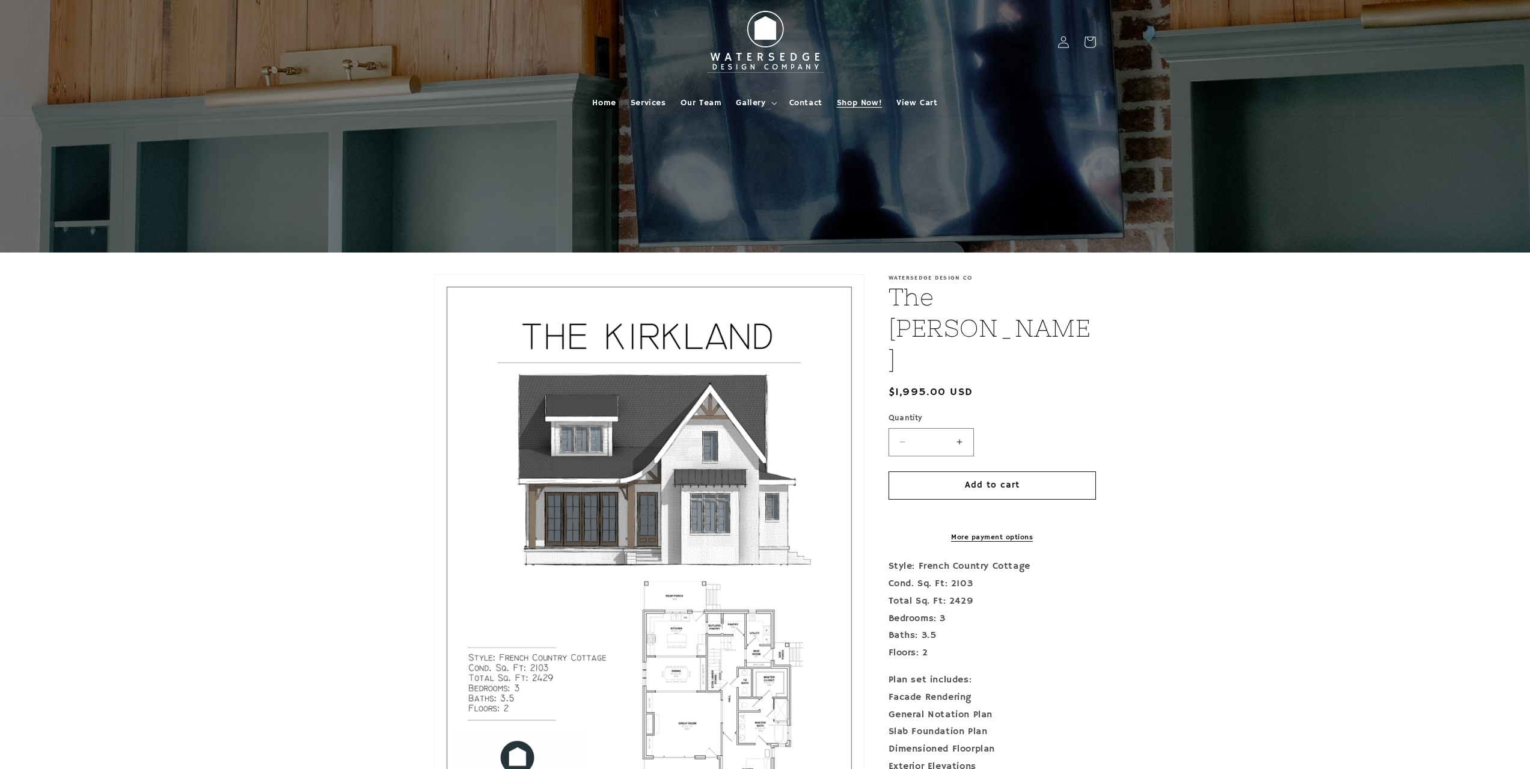
click at [862, 108] on span "Shop Now!" at bounding box center [859, 102] width 45 height 11
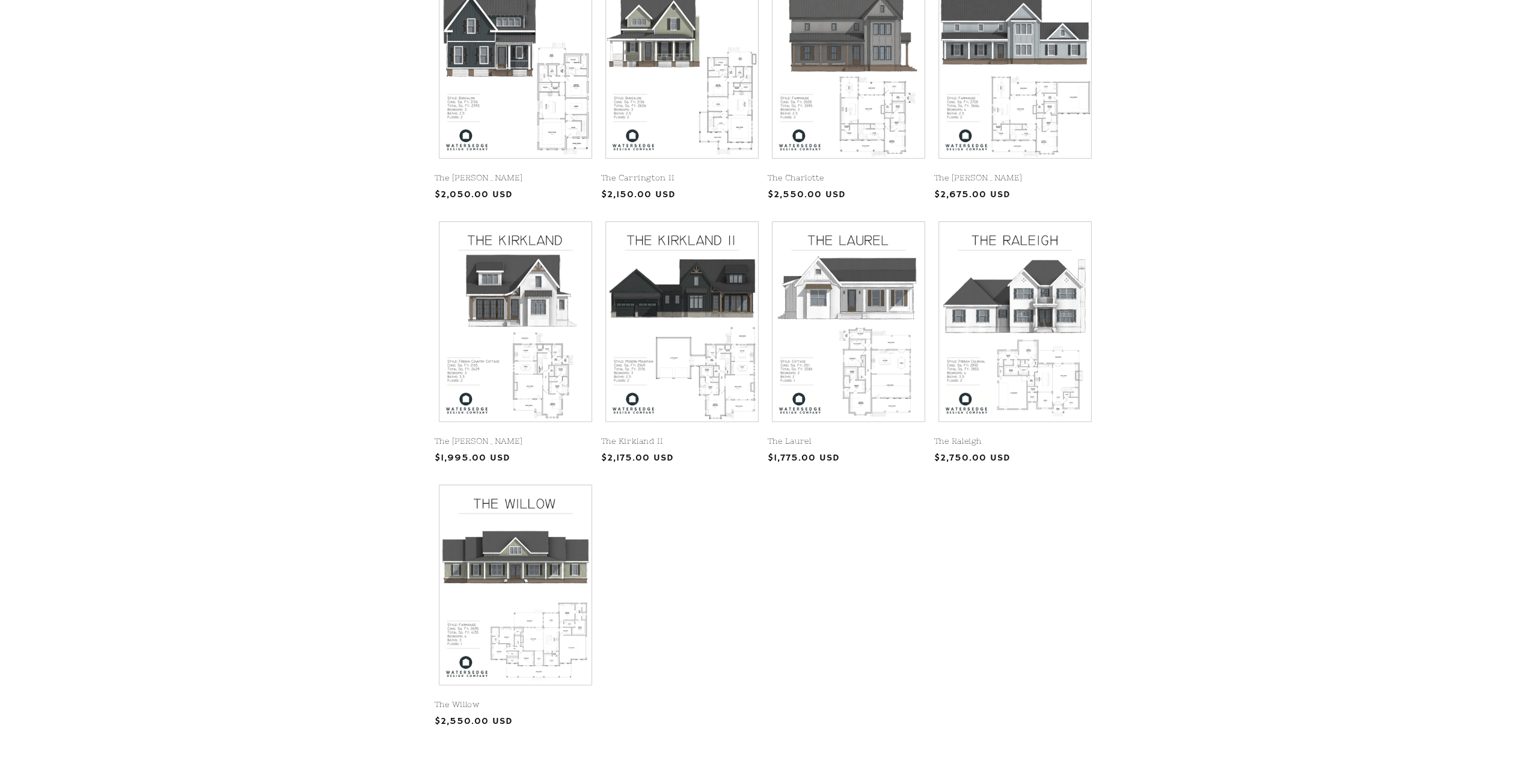
scroll to position [301, 0]
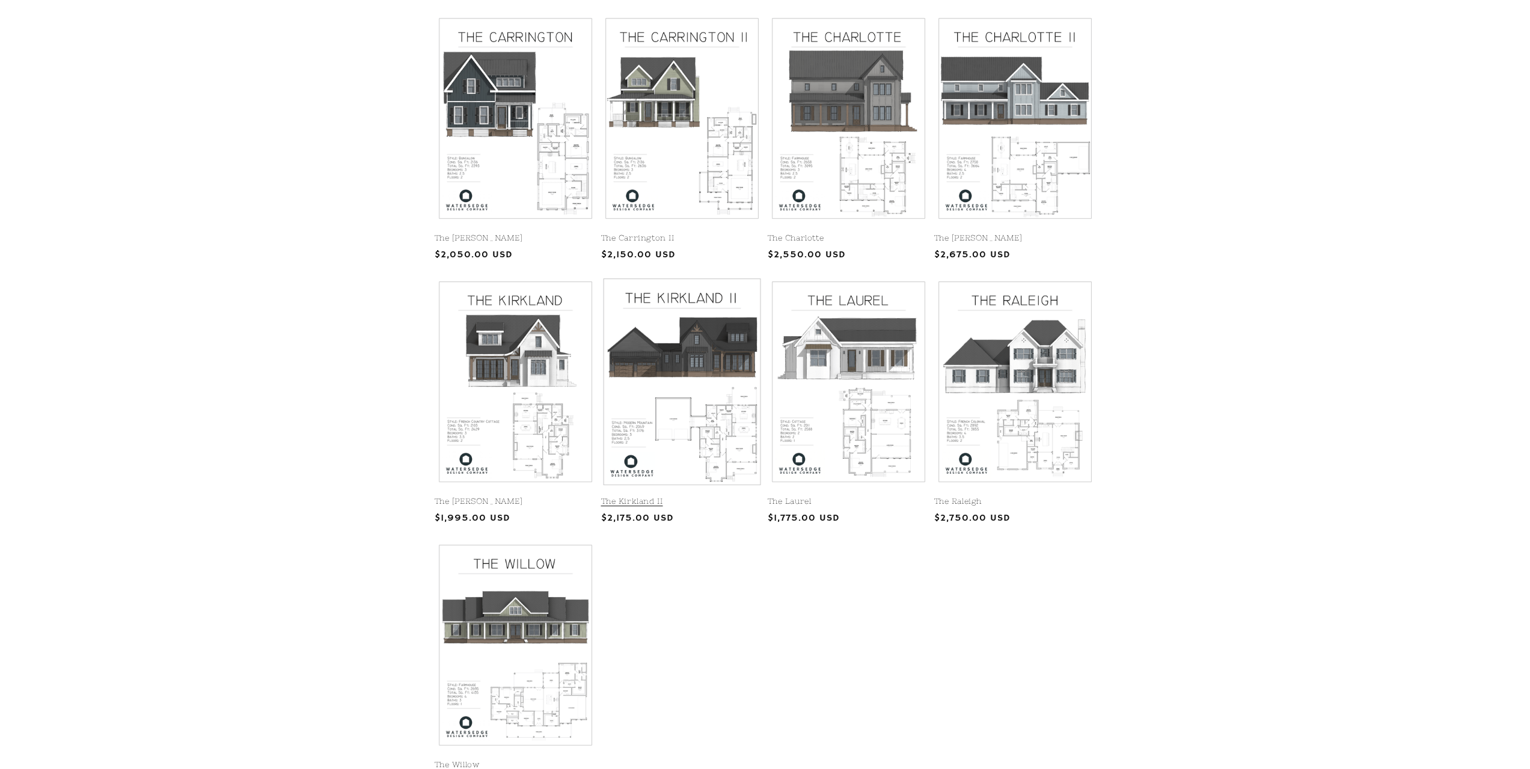
click at [679, 497] on link "The Kirkland II" at bounding box center [682, 502] width 162 height 10
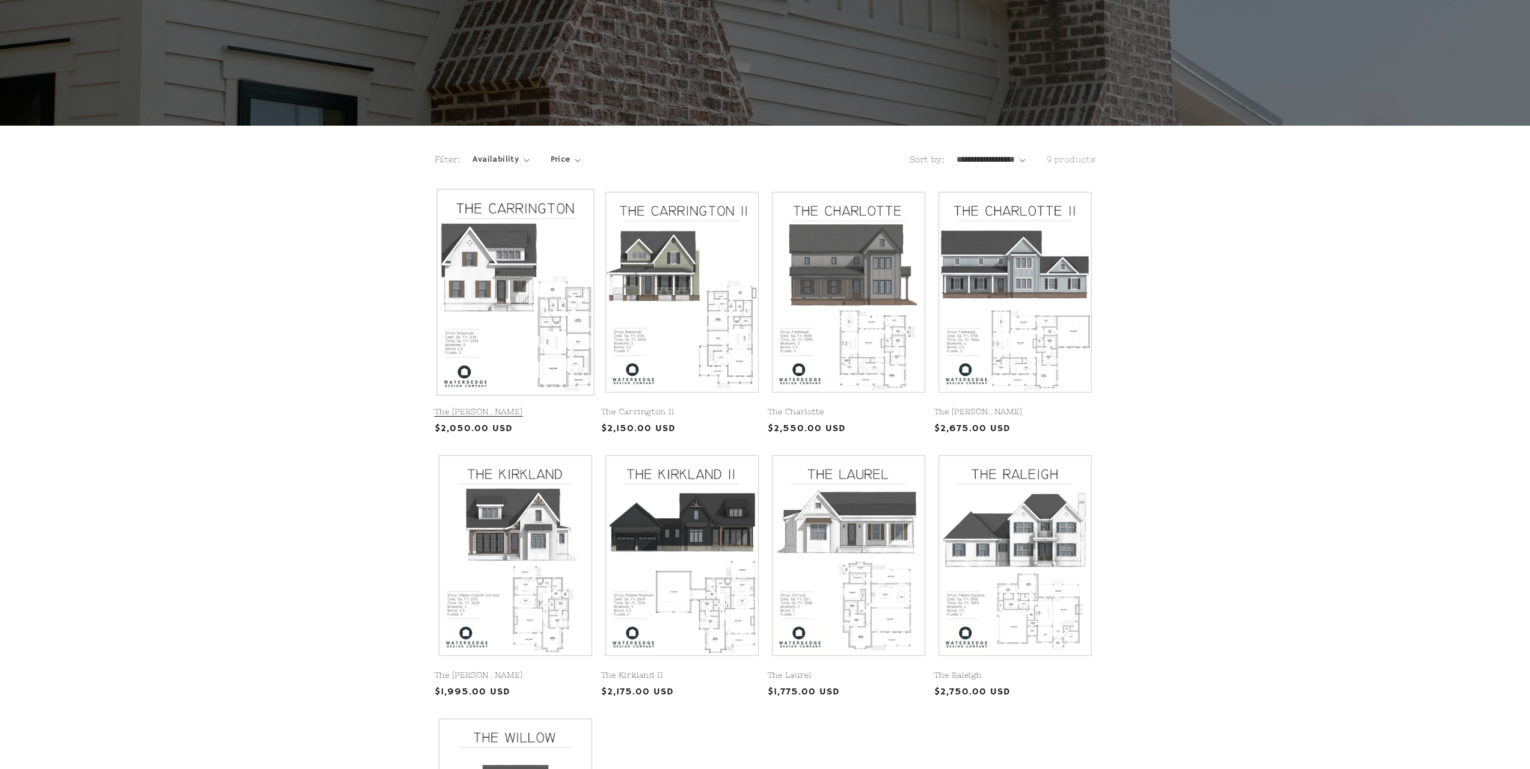
scroll to position [120, 0]
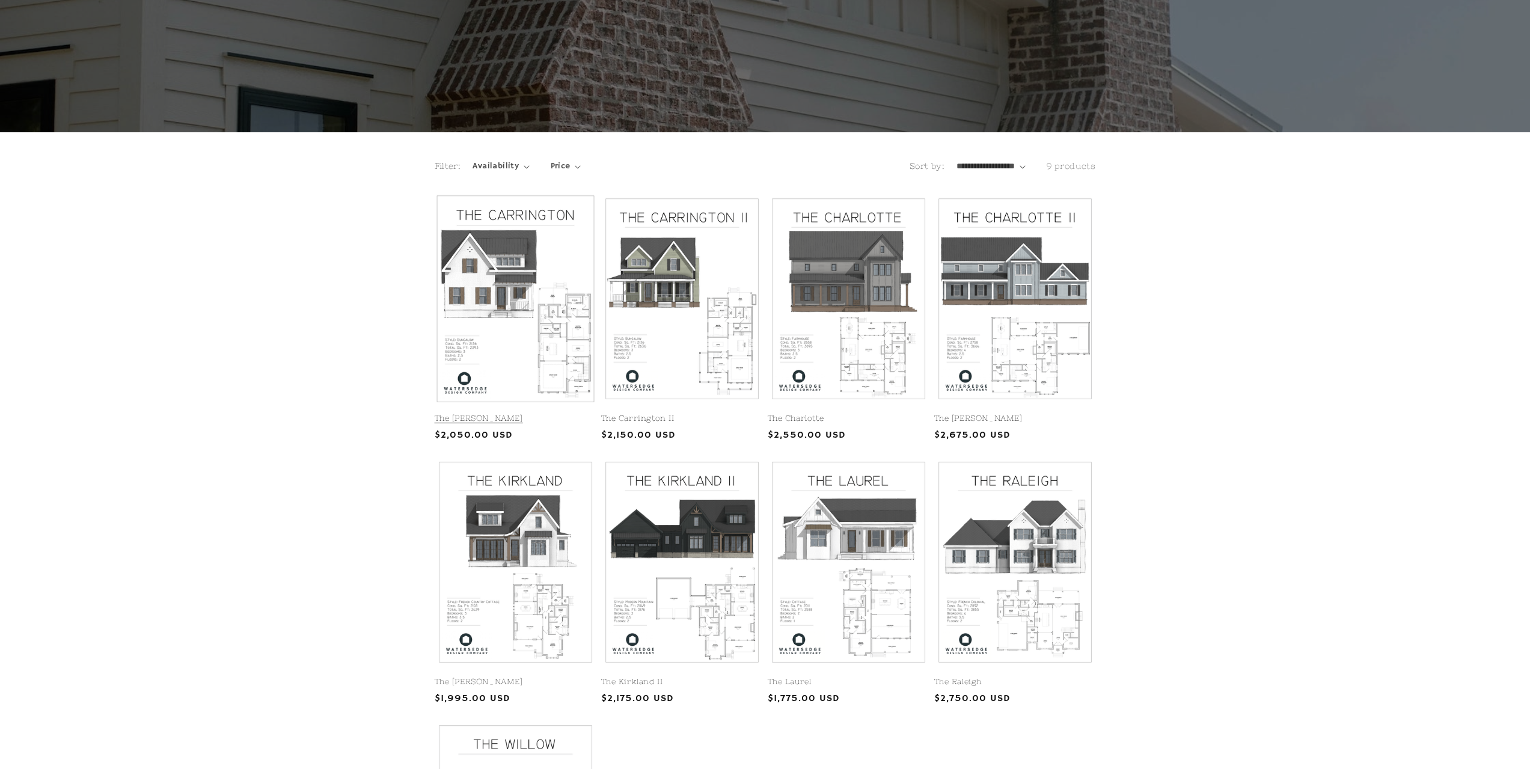
click at [562, 414] on link "The Carrington" at bounding box center [516, 419] width 162 height 10
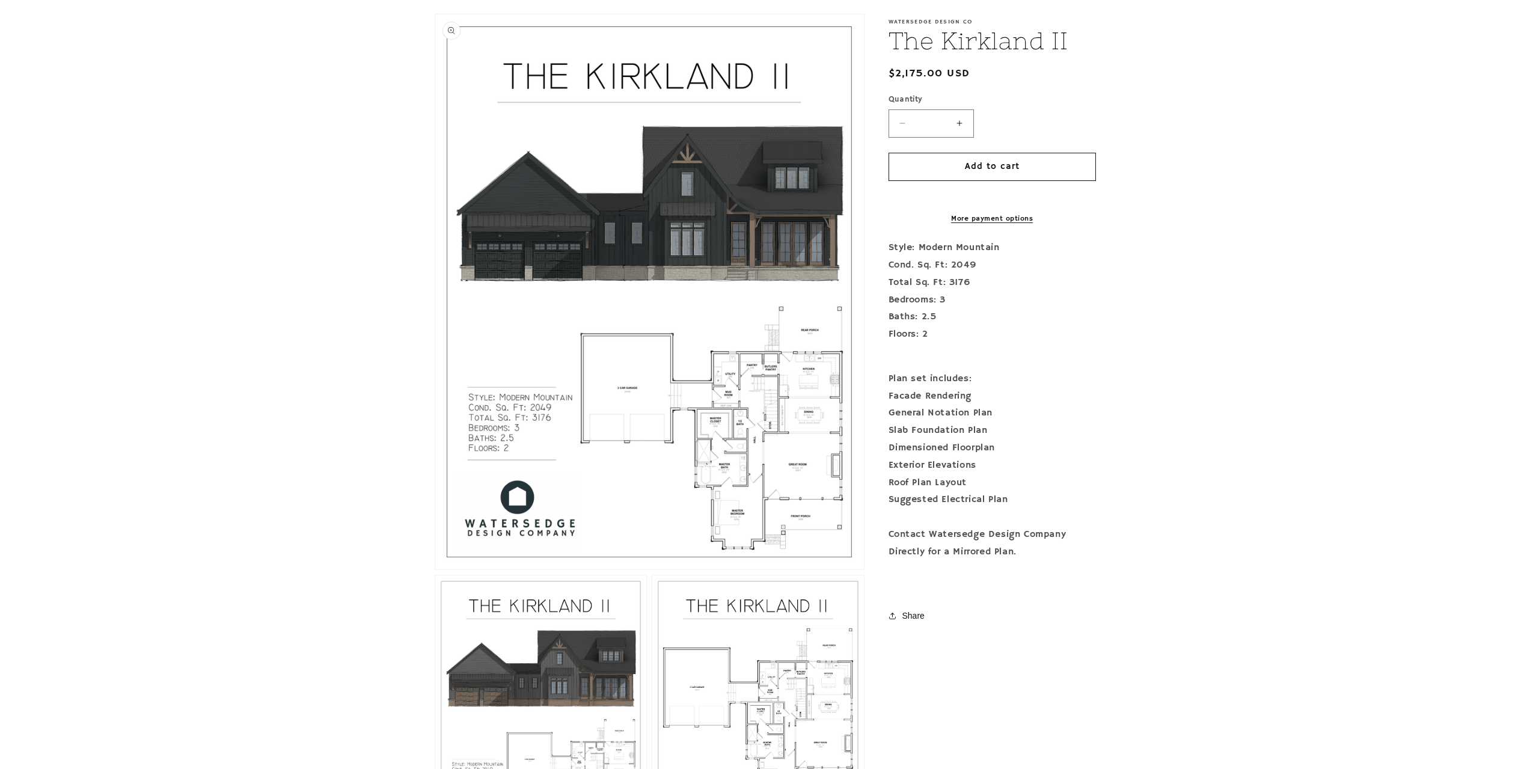
scroll to position [180, 0]
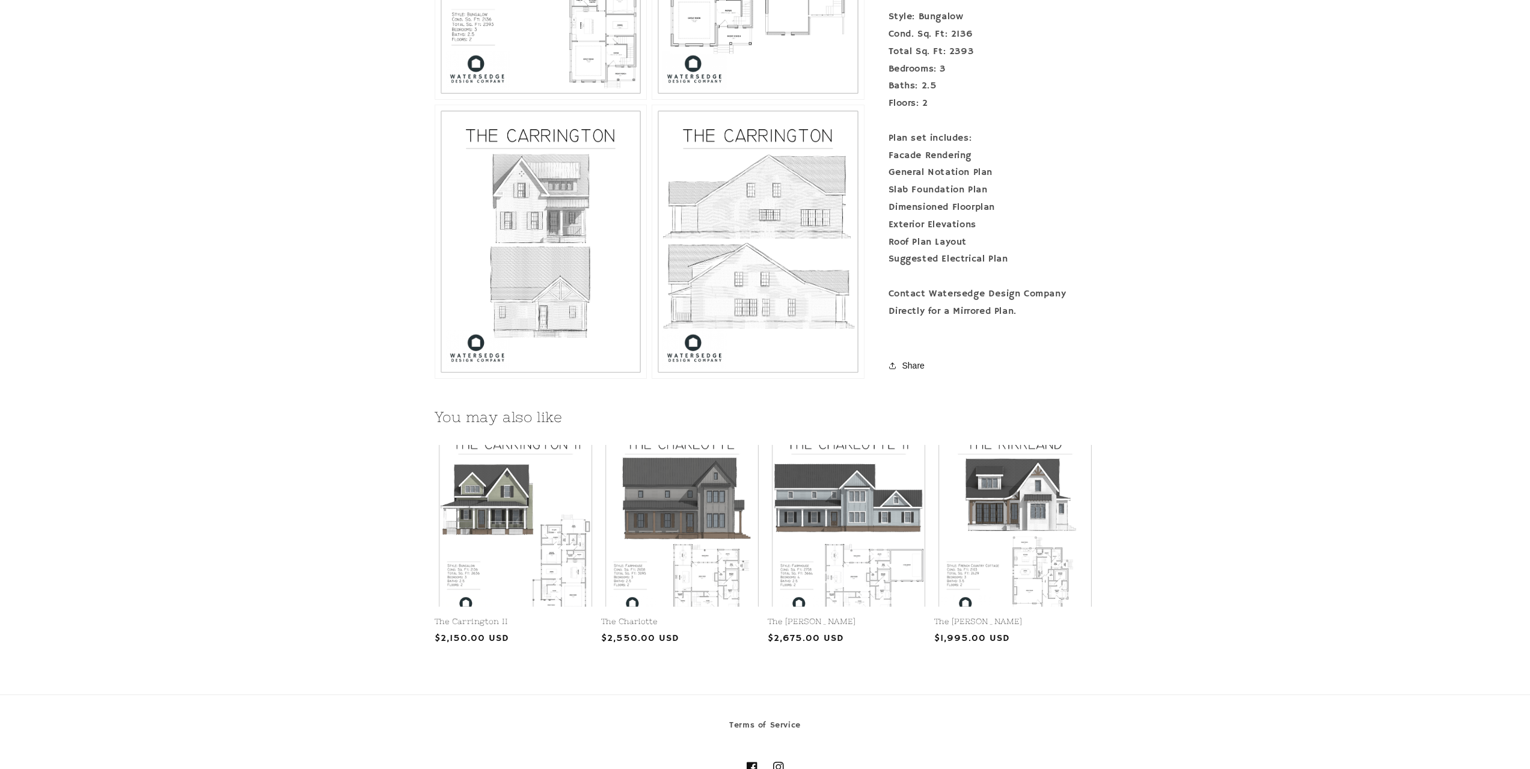
scroll to position [1125, 0]
